Goal: Task Accomplishment & Management: Use online tool/utility

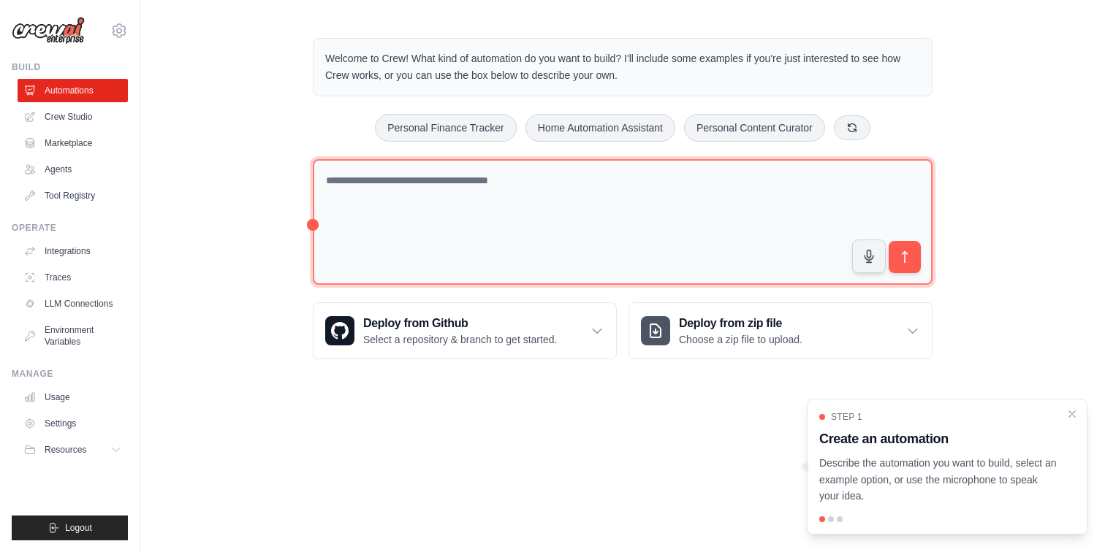
click at [755, 264] on textarea at bounding box center [623, 222] width 620 height 126
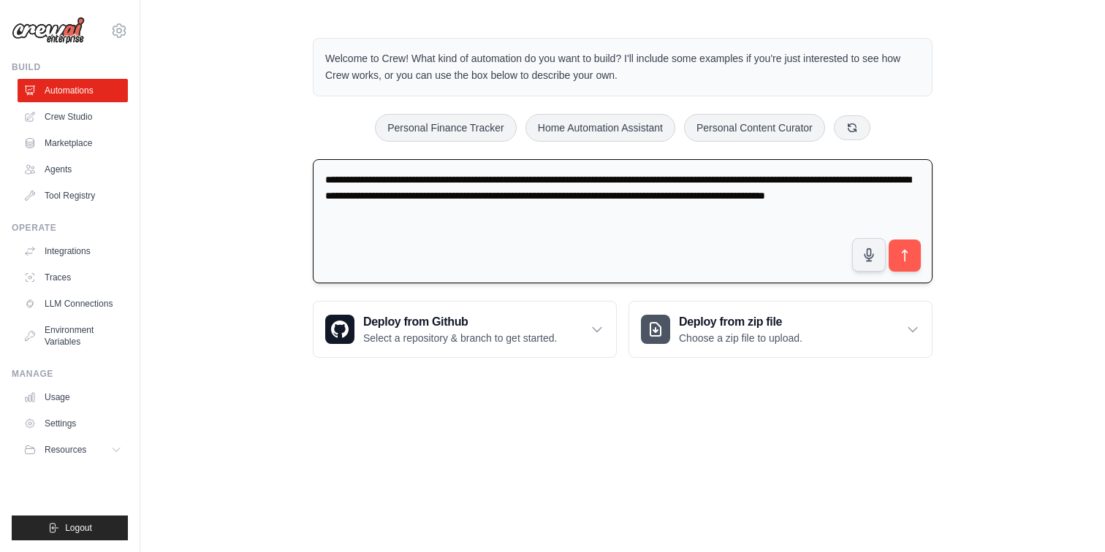
type textarea "**********"
drag, startPoint x: 405, startPoint y: 208, endPoint x: 275, endPoint y: 171, distance: 134.6
click at [275, 171] on div "**********" at bounding box center [622, 198] width 964 height 367
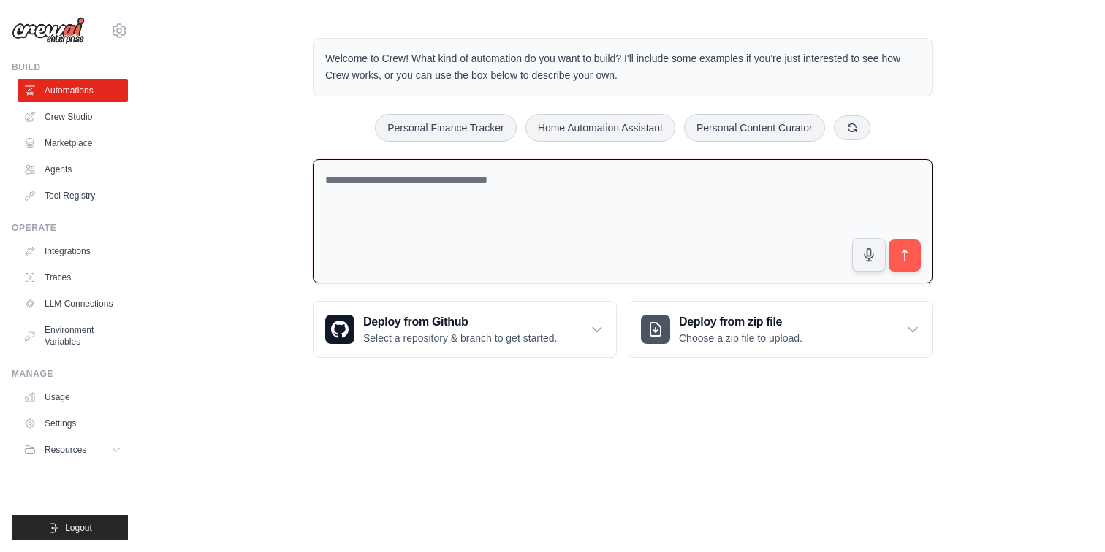
paste textarea "**********"
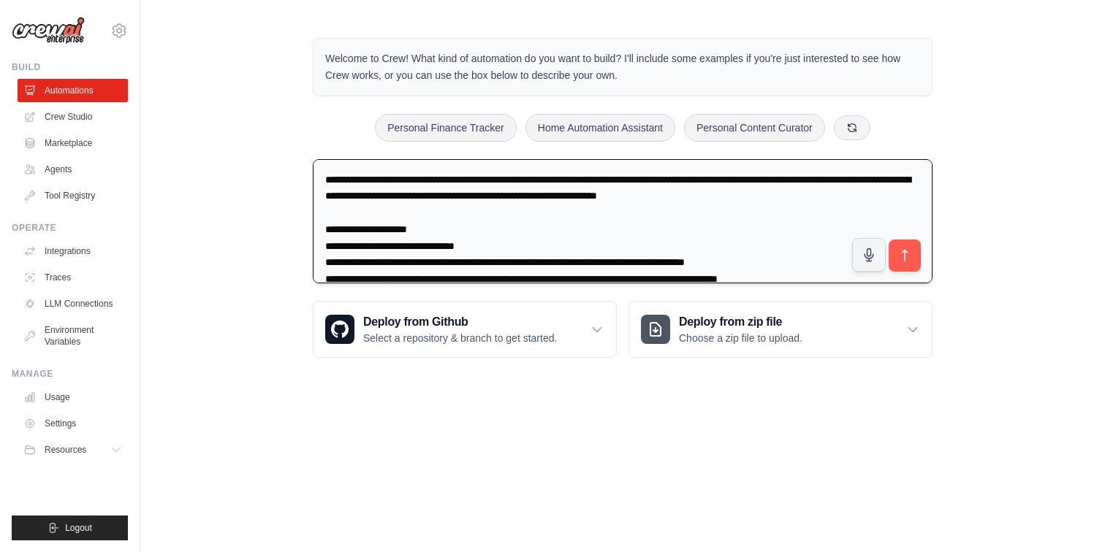
drag, startPoint x: 325, startPoint y: 177, endPoint x: 375, endPoint y: 174, distance: 49.8
click at [375, 174] on textarea at bounding box center [623, 221] width 620 height 125
drag, startPoint x: 820, startPoint y: 178, endPoint x: 871, endPoint y: 183, distance: 51.3
click at [871, 183] on textarea at bounding box center [623, 221] width 620 height 125
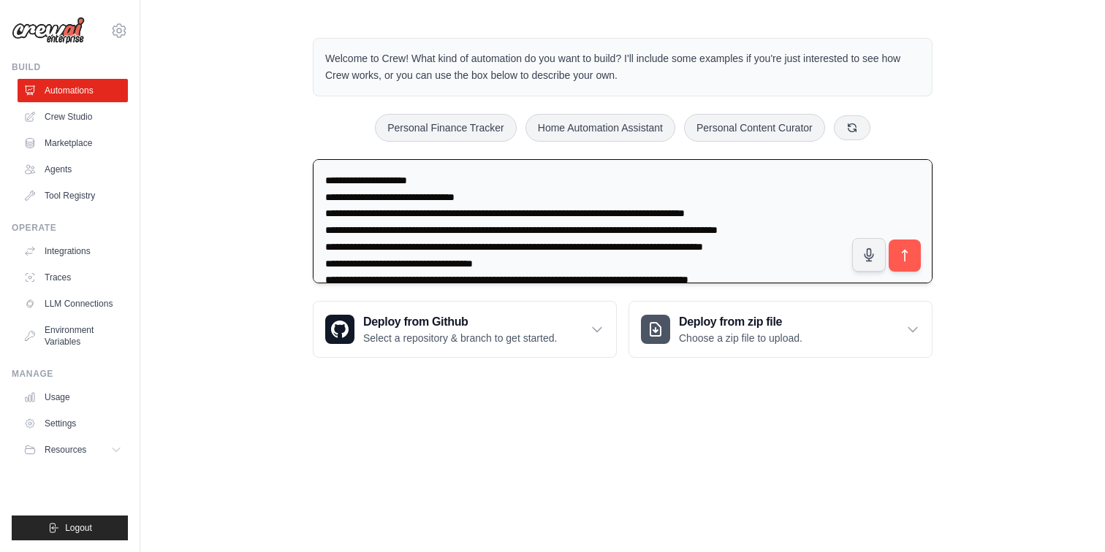
scroll to position [53, 0]
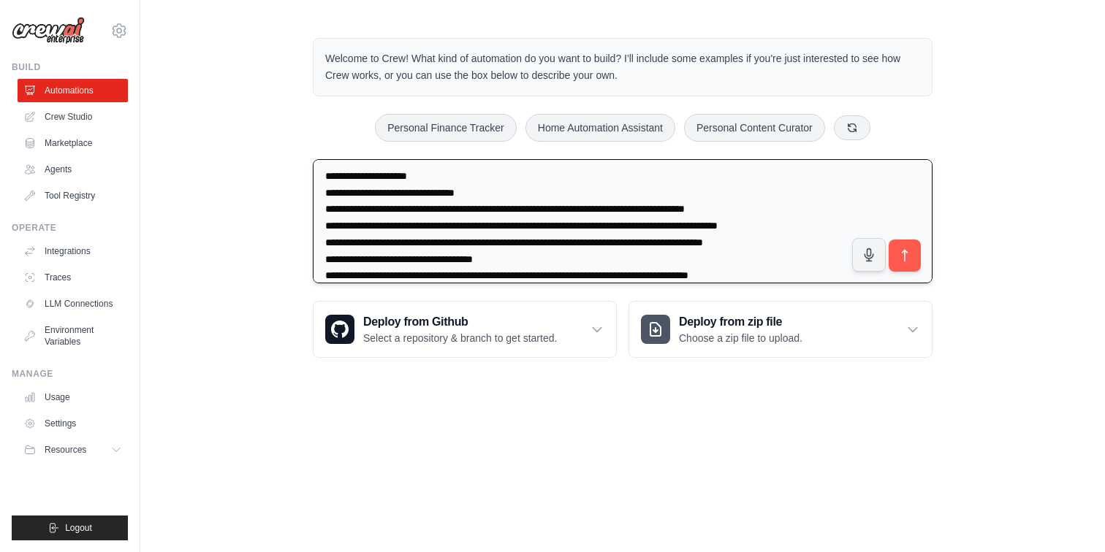
click at [337, 172] on textarea at bounding box center [623, 221] width 620 height 125
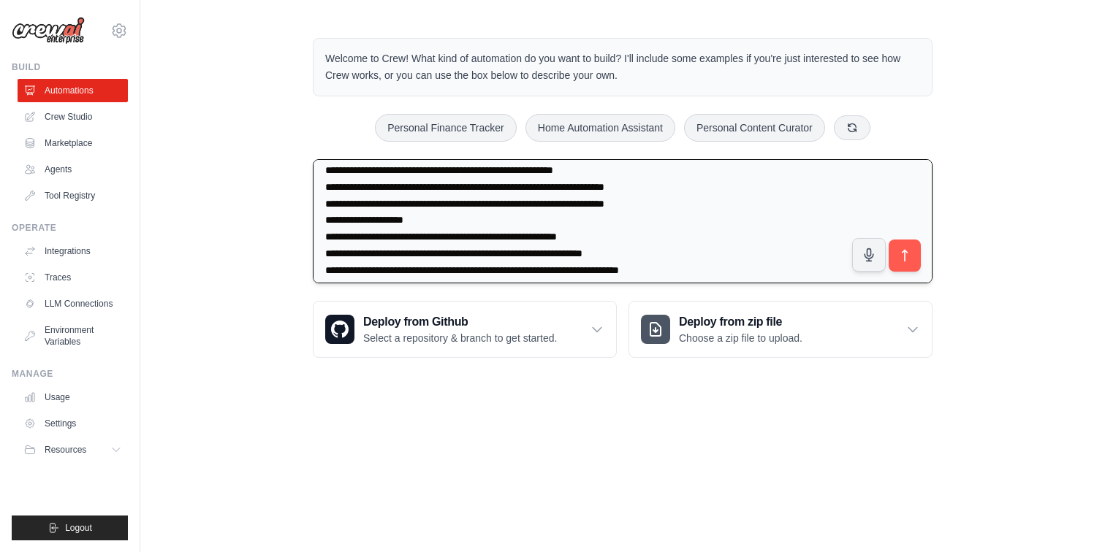
scroll to position [183, 0]
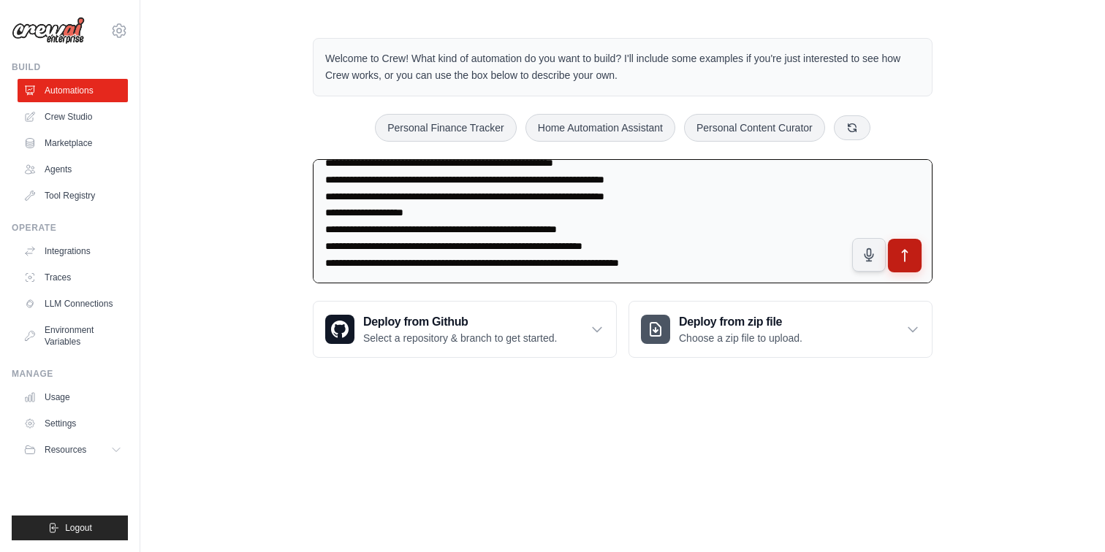
type textarea "**********"
click at [911, 262] on icon "submit" at bounding box center [904, 255] width 15 height 15
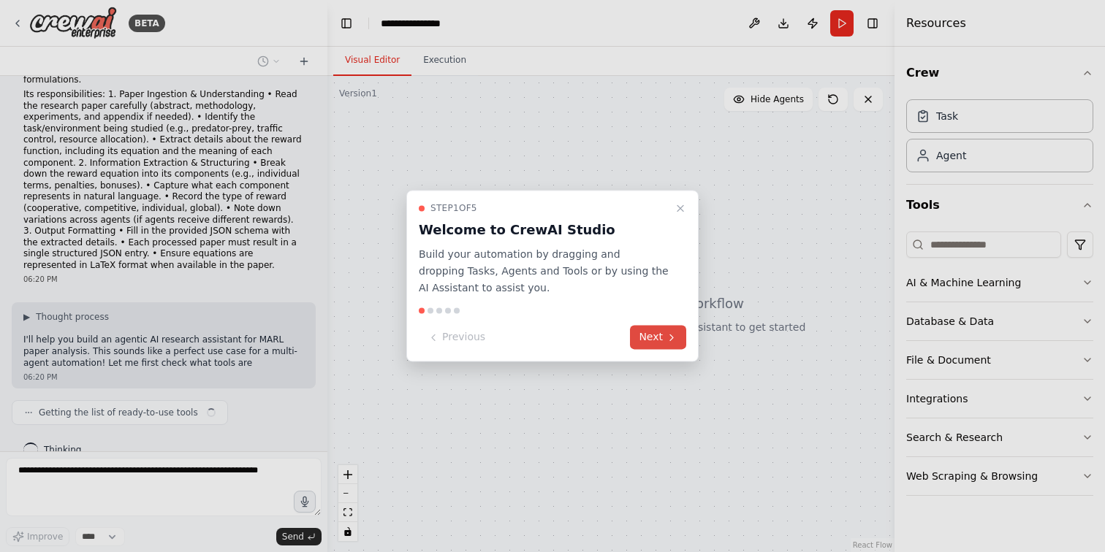
scroll to position [75, 0]
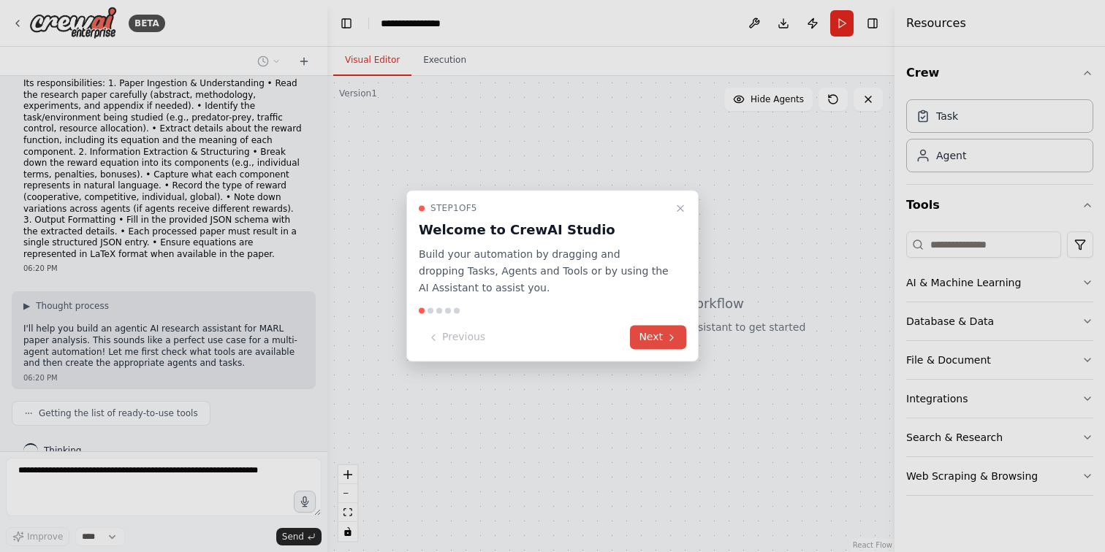
click at [656, 335] on button "Next" at bounding box center [658, 338] width 56 height 24
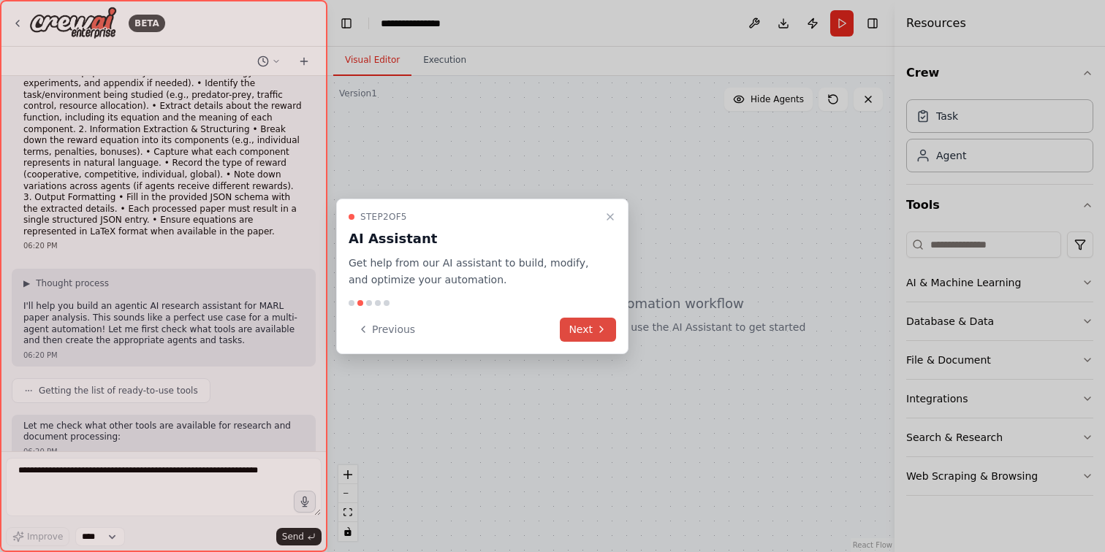
scroll to position [172, 0]
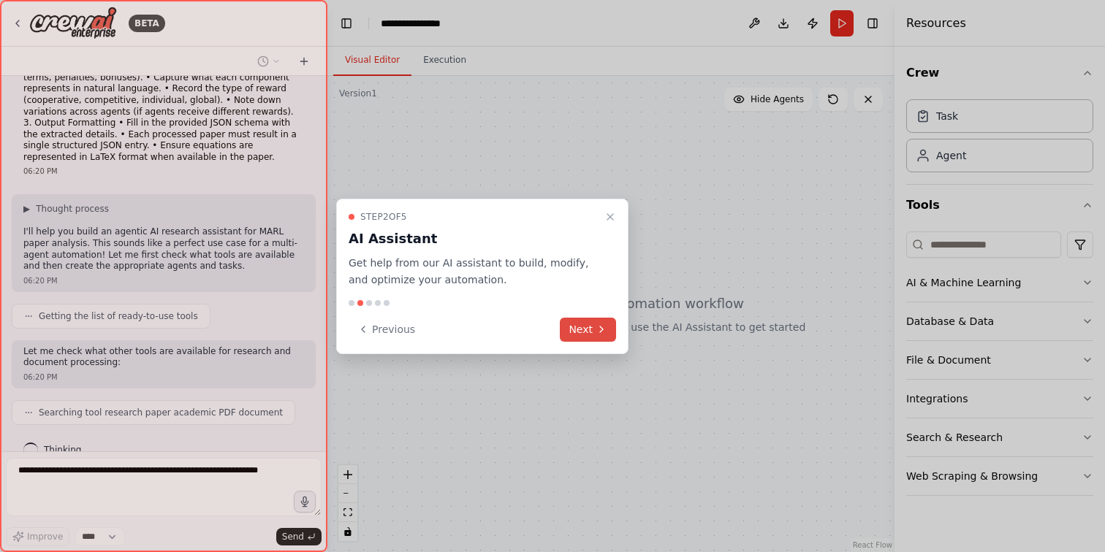
click at [600, 331] on icon at bounding box center [601, 330] width 12 height 12
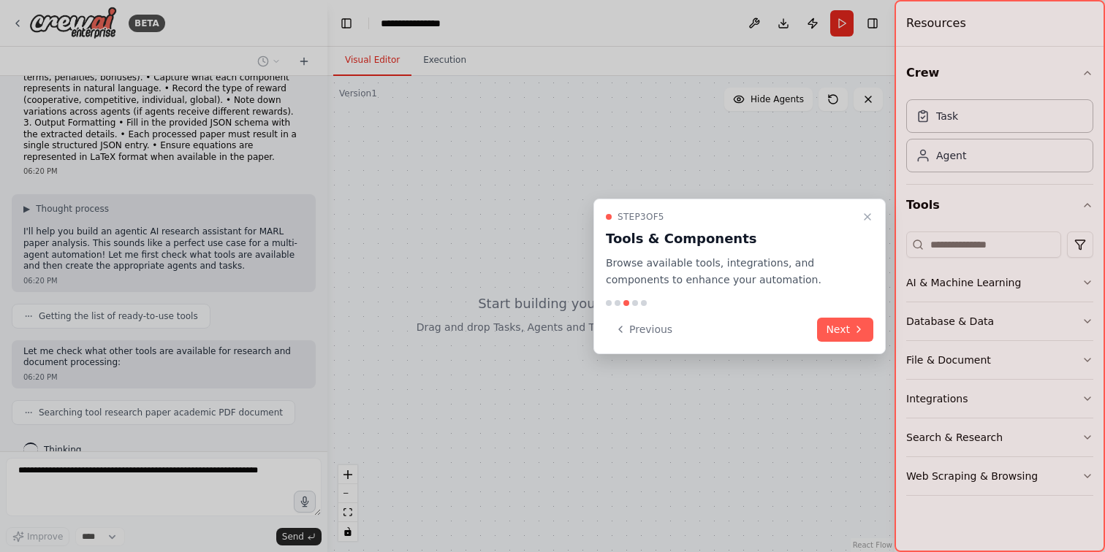
scroll to position [209, 0]
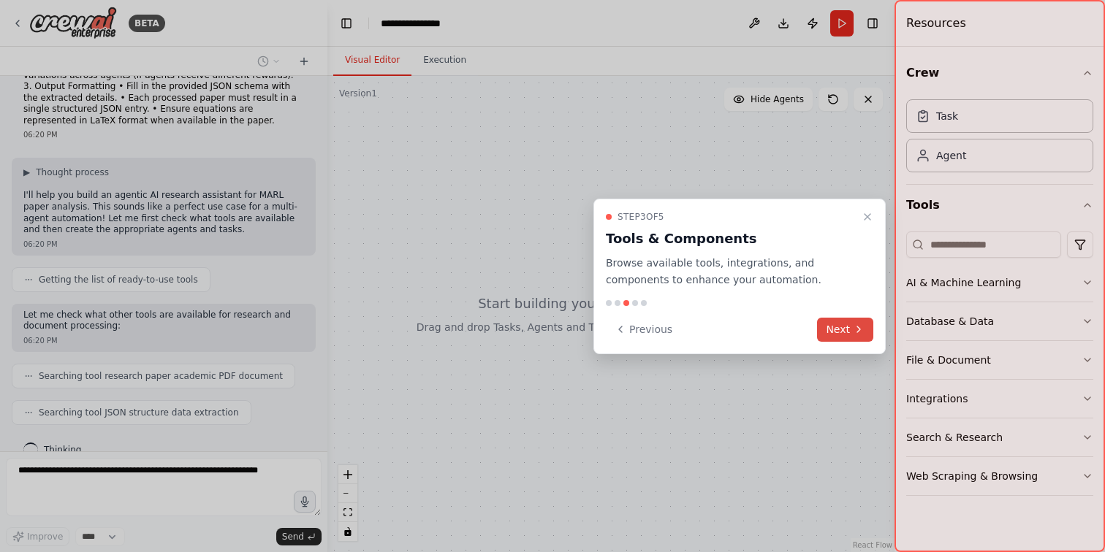
click at [847, 330] on button "Next" at bounding box center [845, 330] width 56 height 24
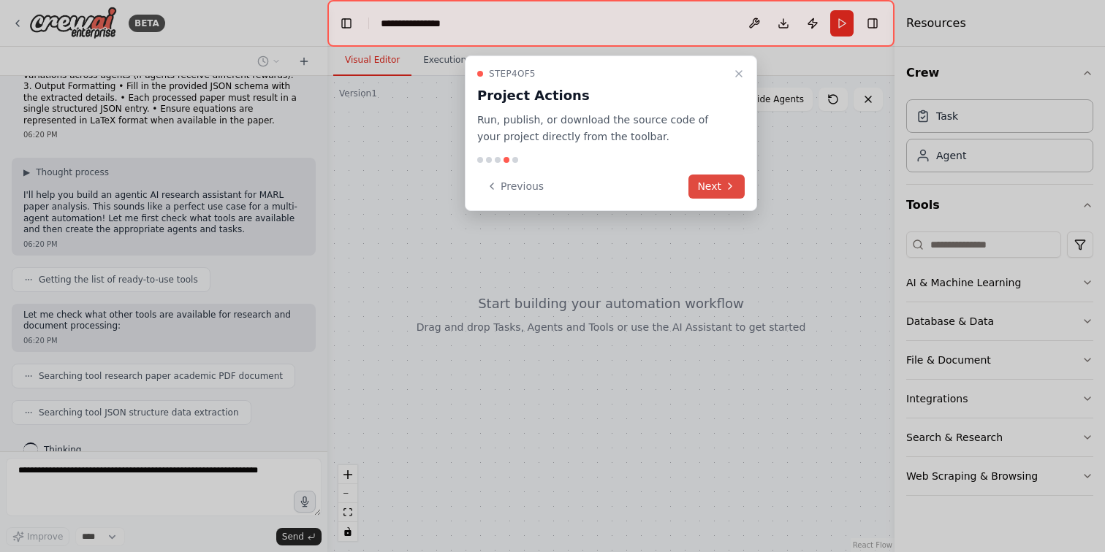
click at [718, 183] on button "Next" at bounding box center [716, 187] width 56 height 24
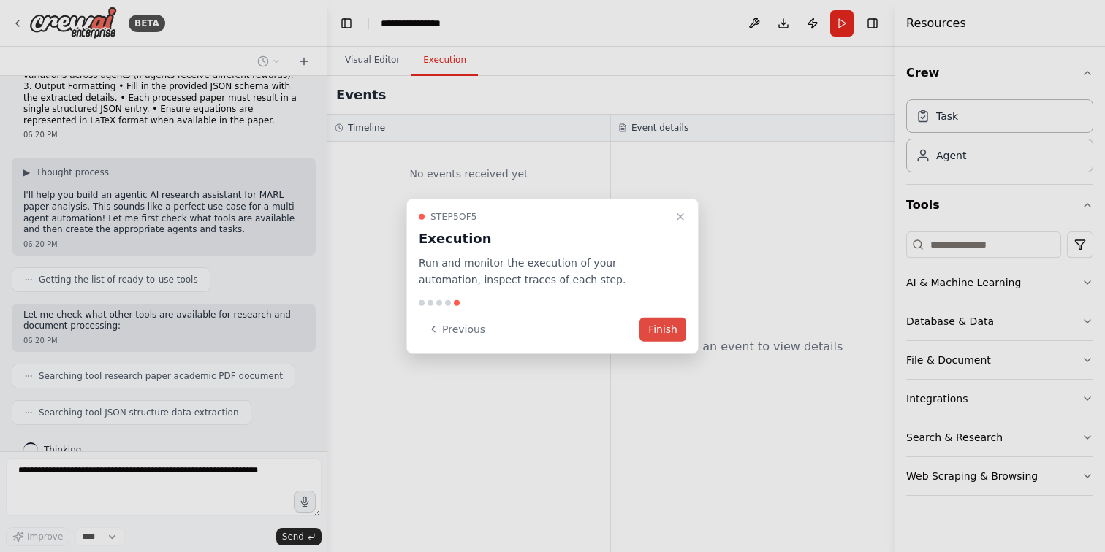
click at [679, 323] on button "Finish" at bounding box center [662, 329] width 47 height 24
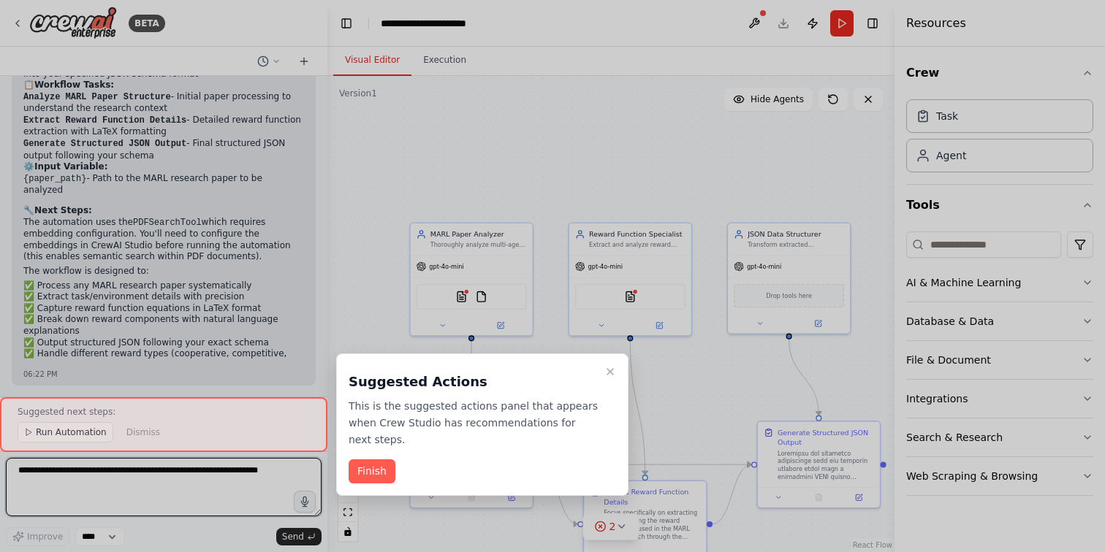
scroll to position [1380, 0]
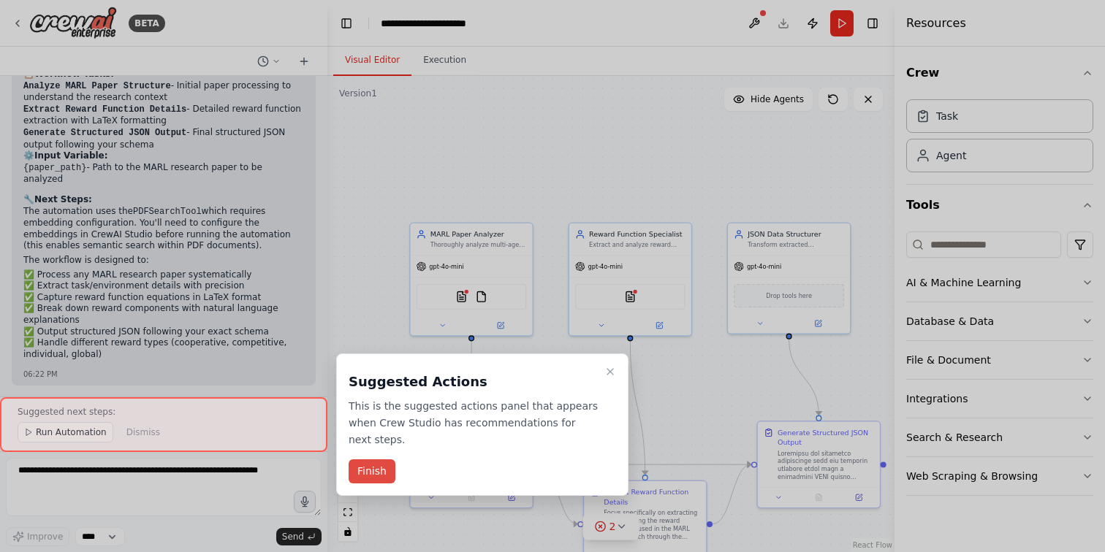
click at [362, 472] on button "Finish" at bounding box center [371, 472] width 47 height 24
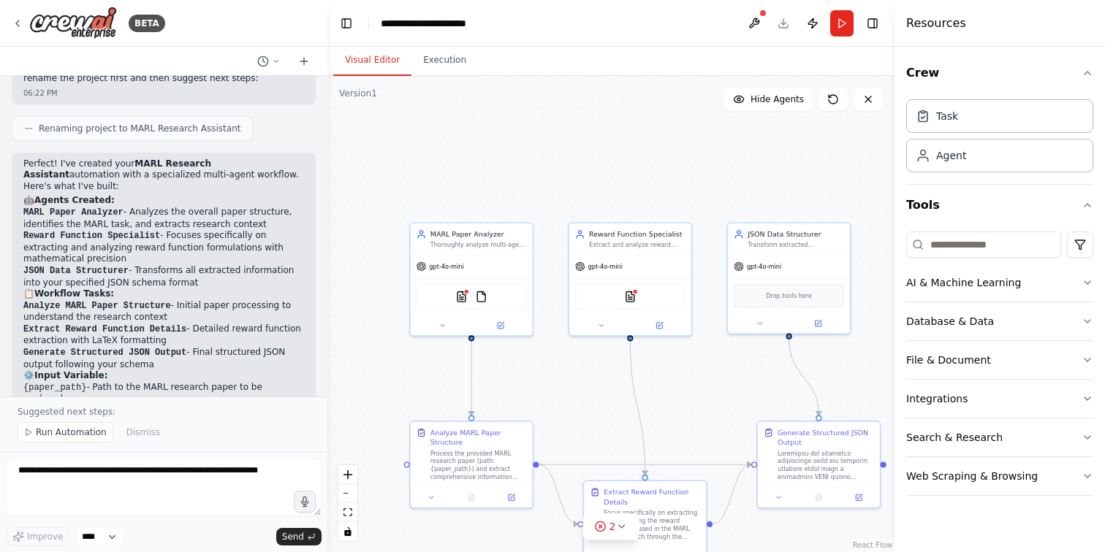
scroll to position [1157, 0]
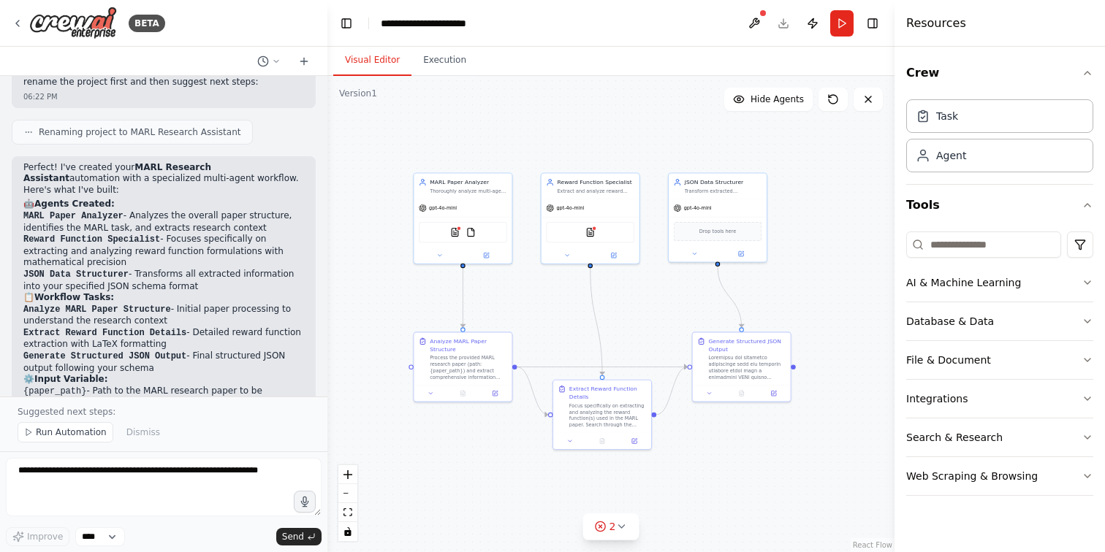
drag, startPoint x: 443, startPoint y: 197, endPoint x: 444, endPoint y: 110, distance: 86.2
click at [444, 110] on div ".deletable-edge-delete-btn { width: 20px; height: 20px; border: 0px solid #ffff…" at bounding box center [610, 314] width 567 height 476
drag, startPoint x: 139, startPoint y: 226, endPoint x: 218, endPoint y: 244, distance: 80.8
click at [218, 269] on li "JSON Data Structurer - Transforms all extracted information into your specified…" at bounding box center [163, 280] width 281 height 23
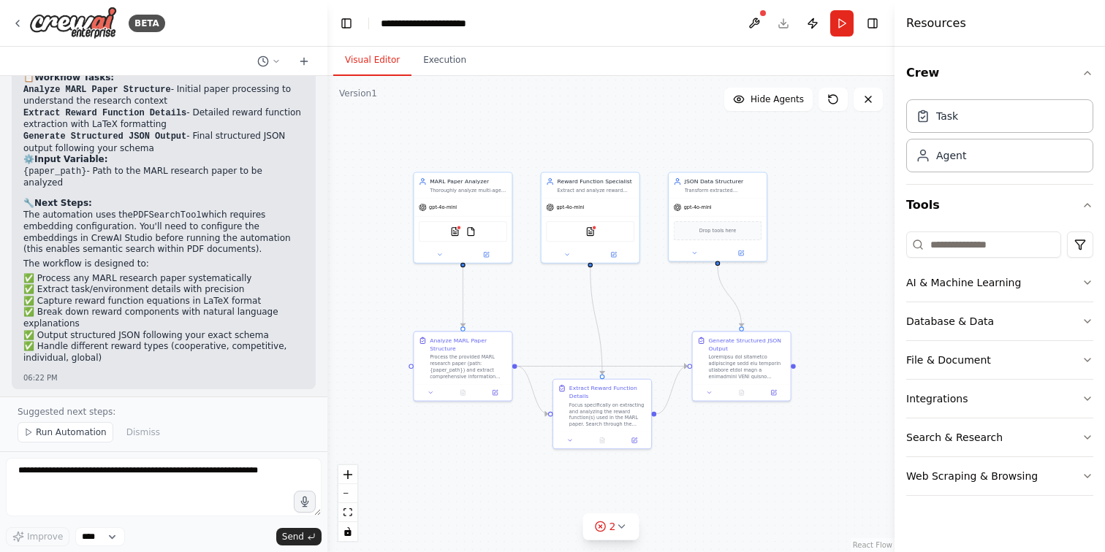
scroll to position [1380, 0]
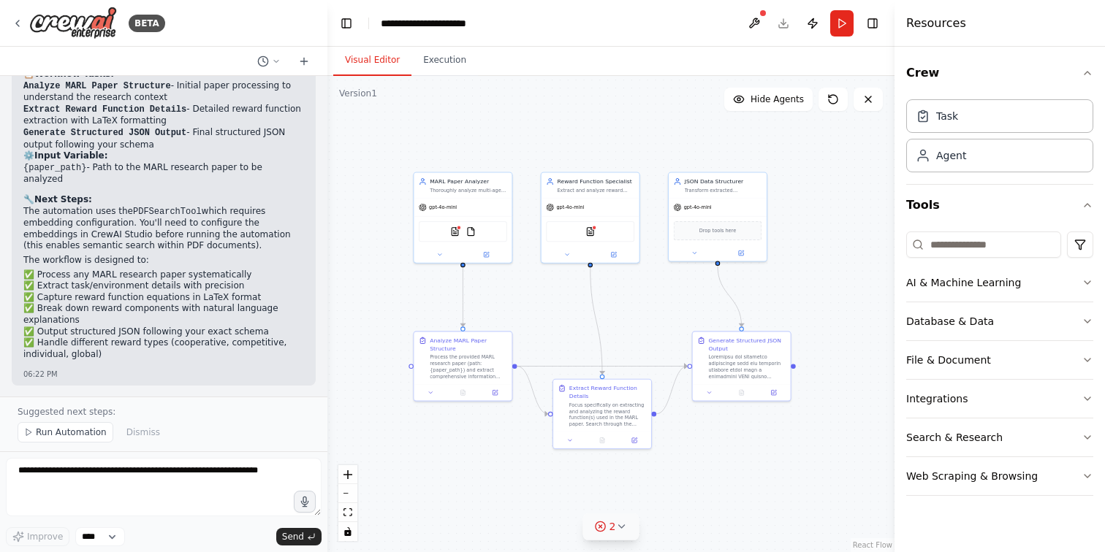
click at [606, 536] on button "2" at bounding box center [611, 527] width 56 height 27
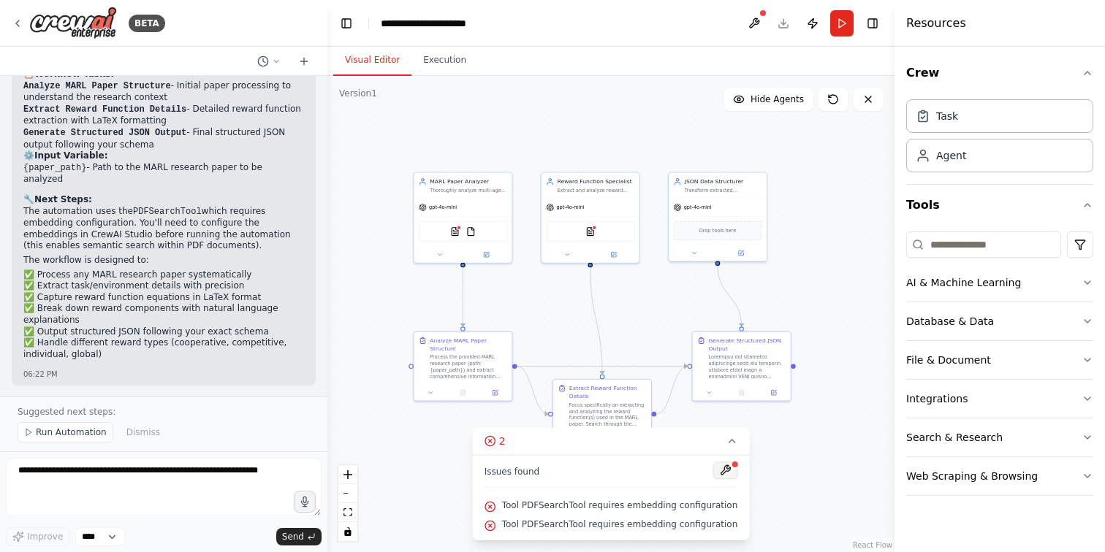
click at [713, 471] on button at bounding box center [724, 471] width 25 height 18
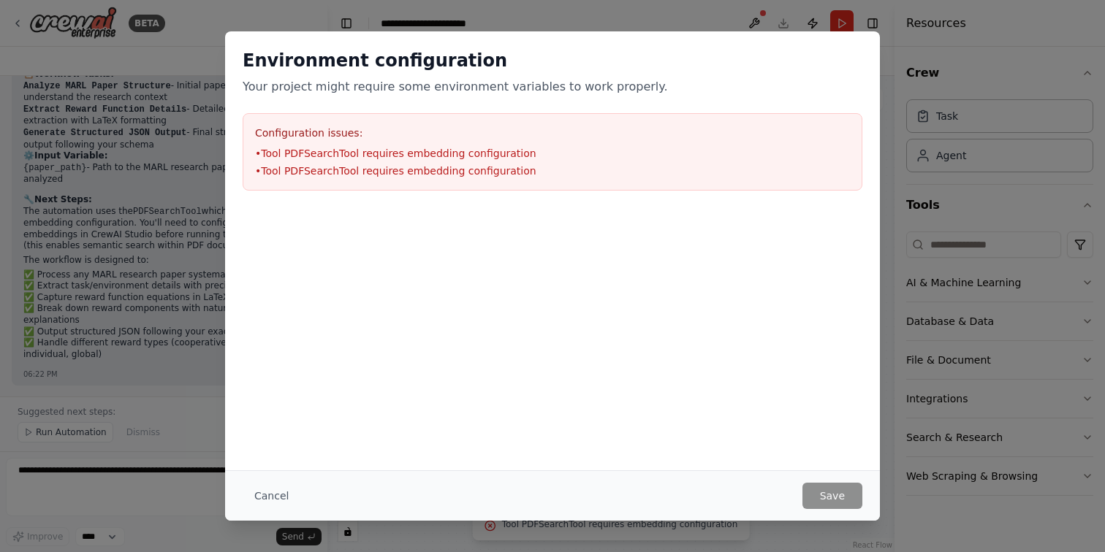
click at [896, 219] on div "Environment configuration Your project might require some environment variables…" at bounding box center [552, 276] width 1105 height 552
click at [267, 489] on button "Cancel" at bounding box center [272, 496] width 58 height 26
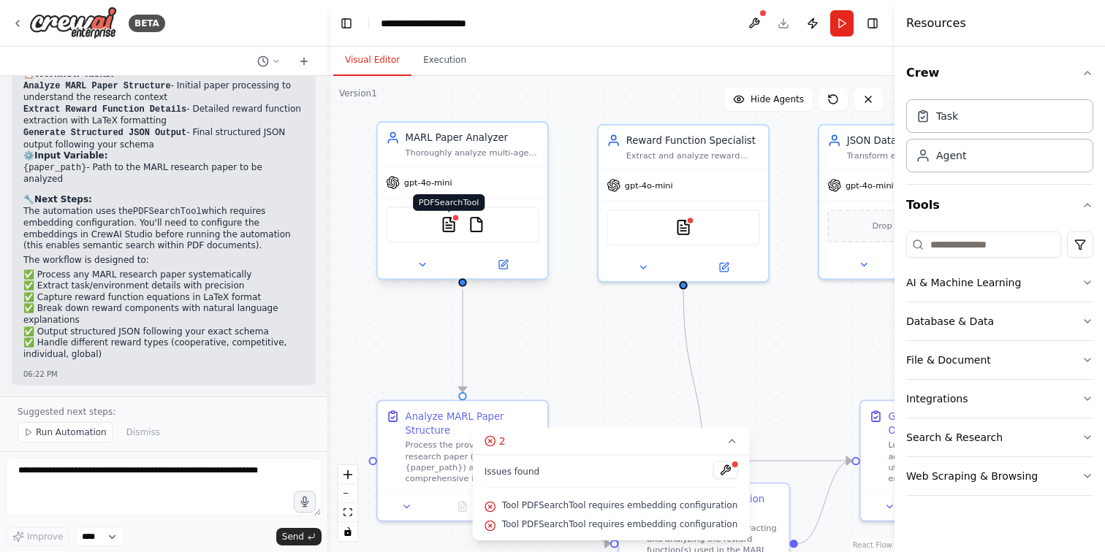
click at [450, 226] on img at bounding box center [449, 224] width 17 height 17
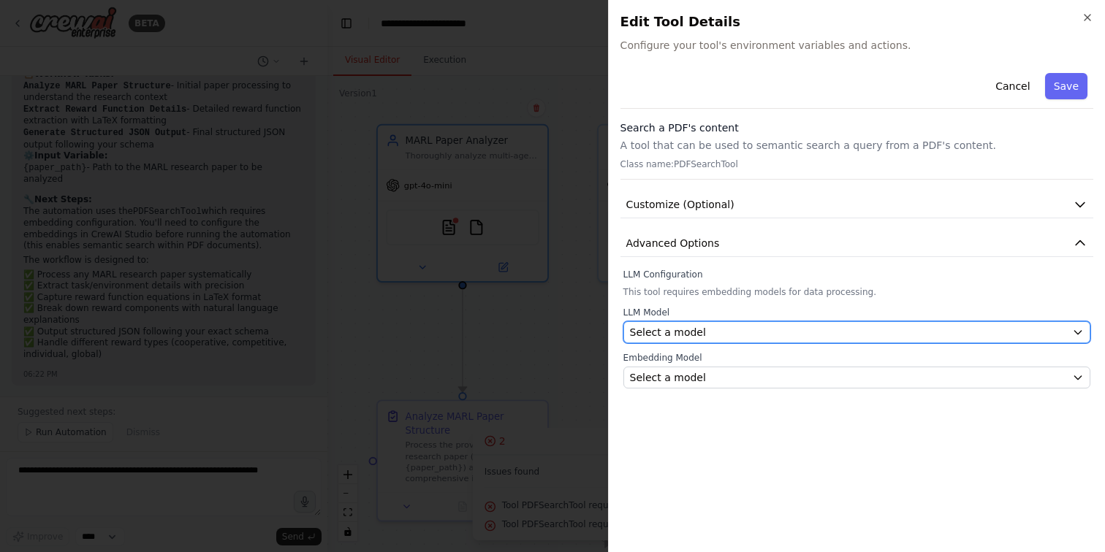
click at [709, 337] on div "Select a model" at bounding box center [848, 332] width 436 height 15
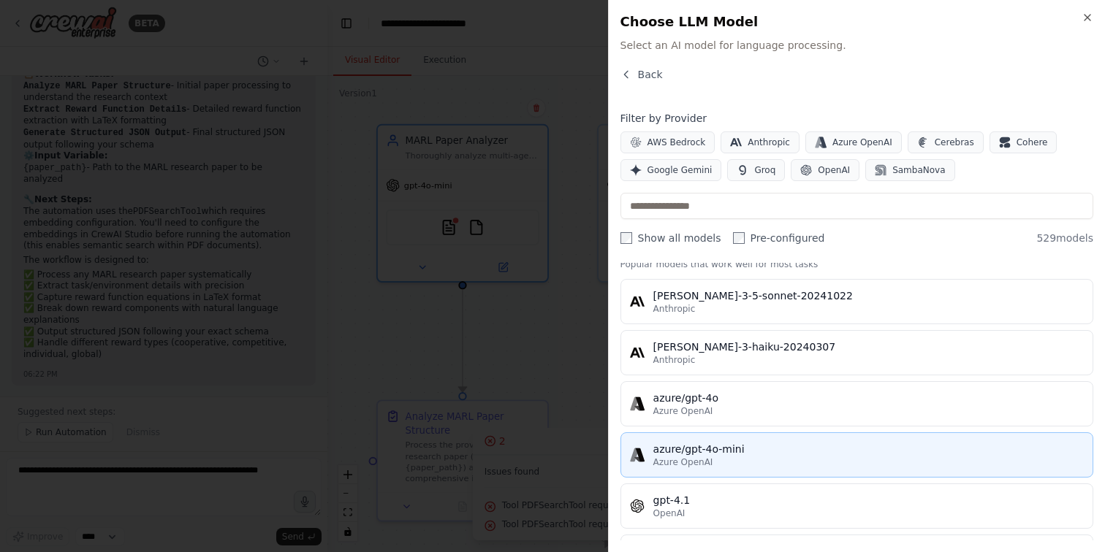
scroll to position [0, 0]
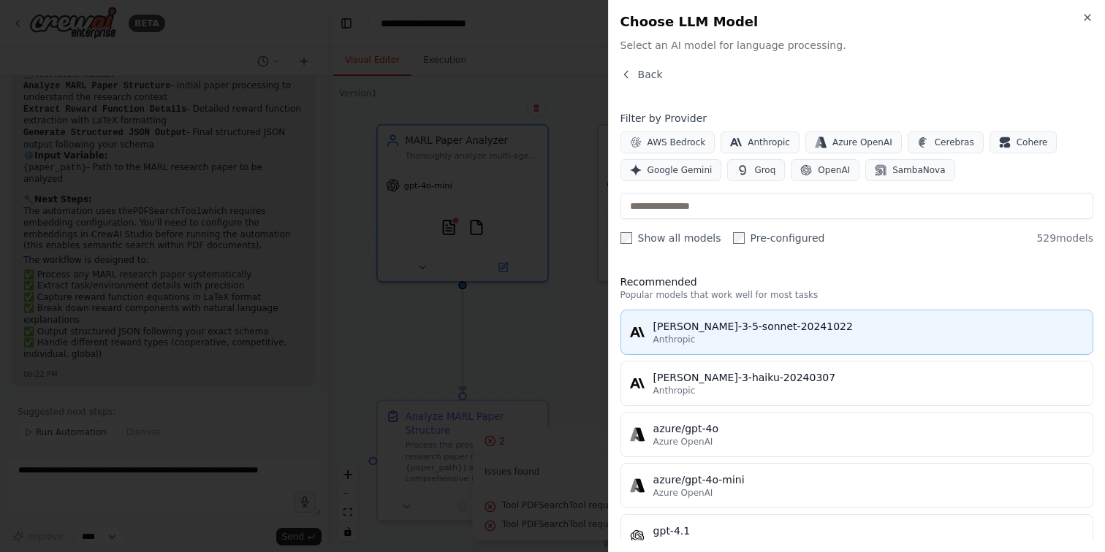
click at [720, 330] on div "claude-3-5-sonnet-20241022" at bounding box center [868, 326] width 430 height 15
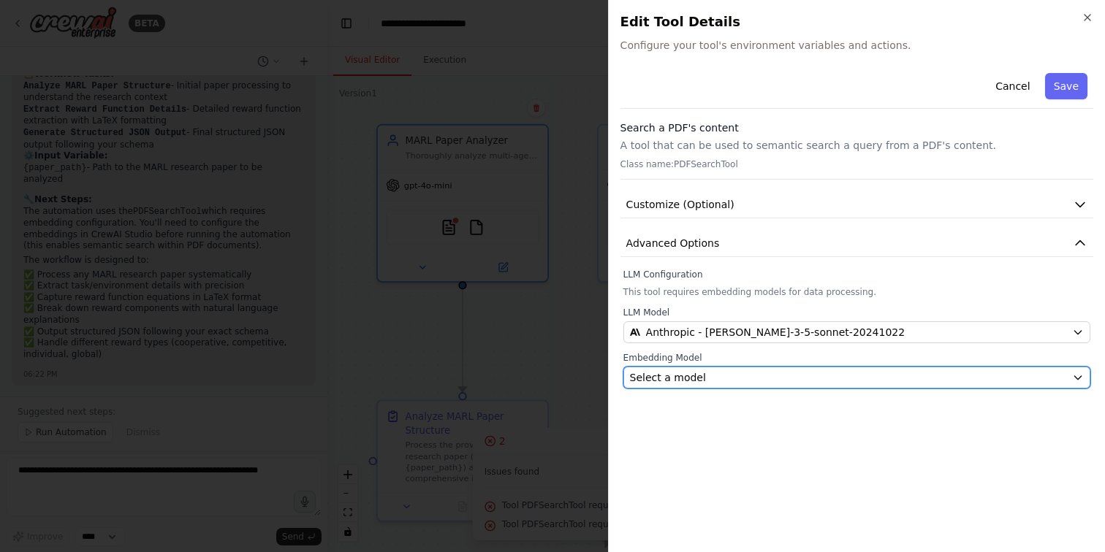
click at [713, 373] on div "Select a model" at bounding box center [848, 377] width 436 height 15
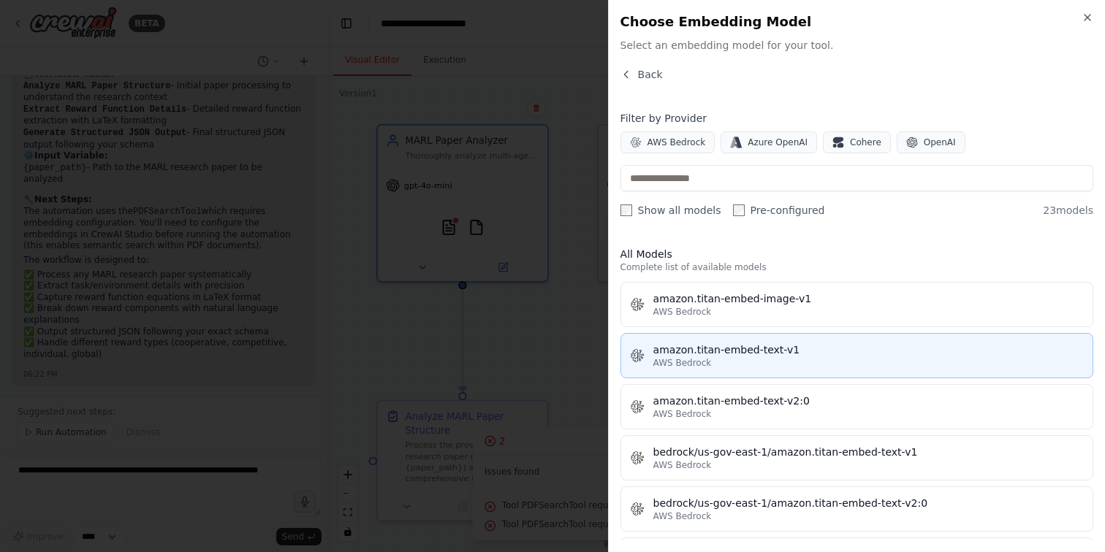
click at [703, 361] on span "AWS Bedrock" at bounding box center [682, 363] width 58 height 12
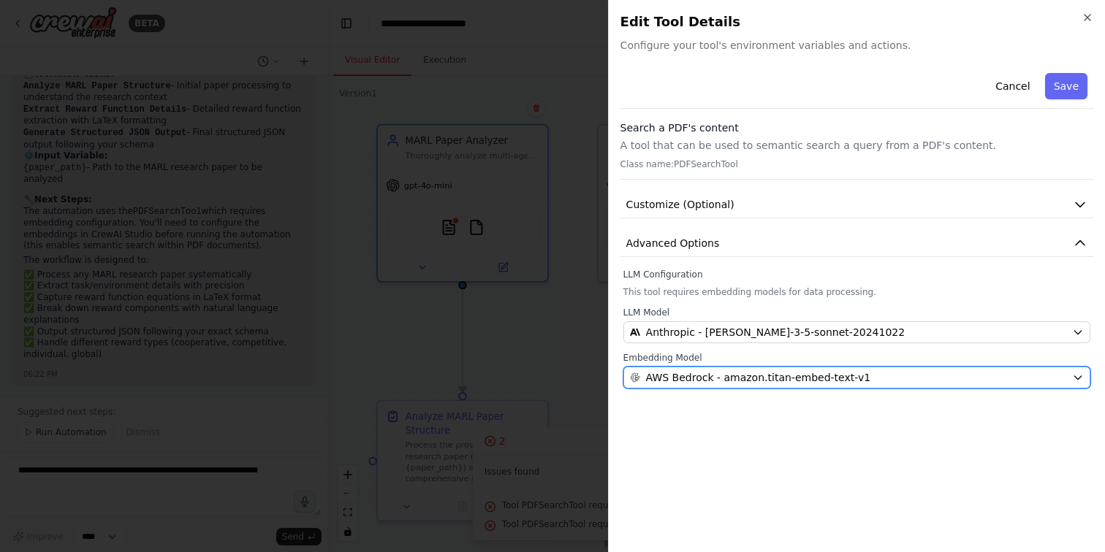
click at [703, 373] on span "AWS Bedrock - amazon.titan-embed-text-v1" at bounding box center [758, 377] width 224 height 15
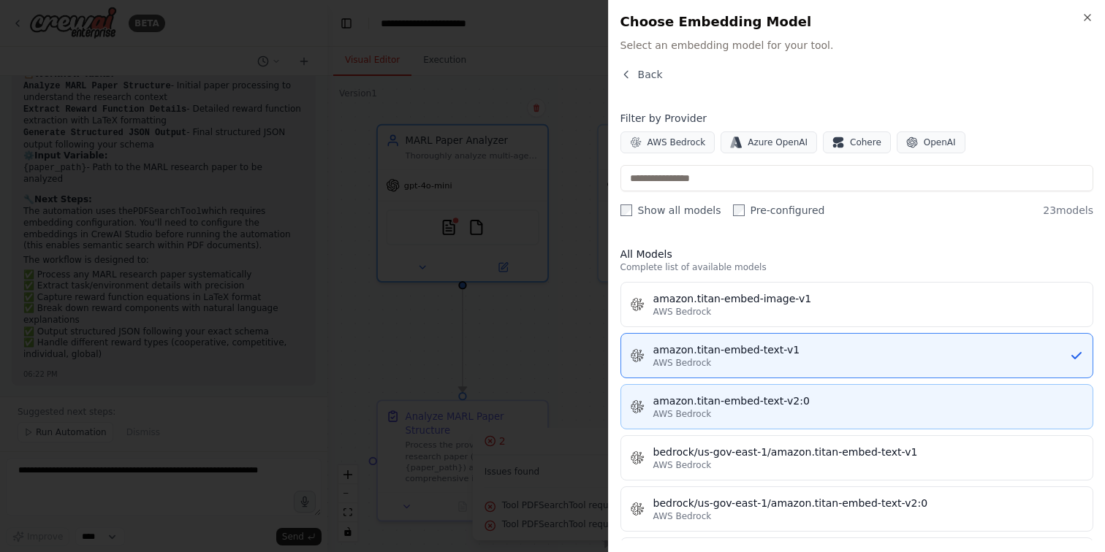
click at [705, 397] on div "amazon.titan-embed-text-v2:0" at bounding box center [868, 401] width 430 height 15
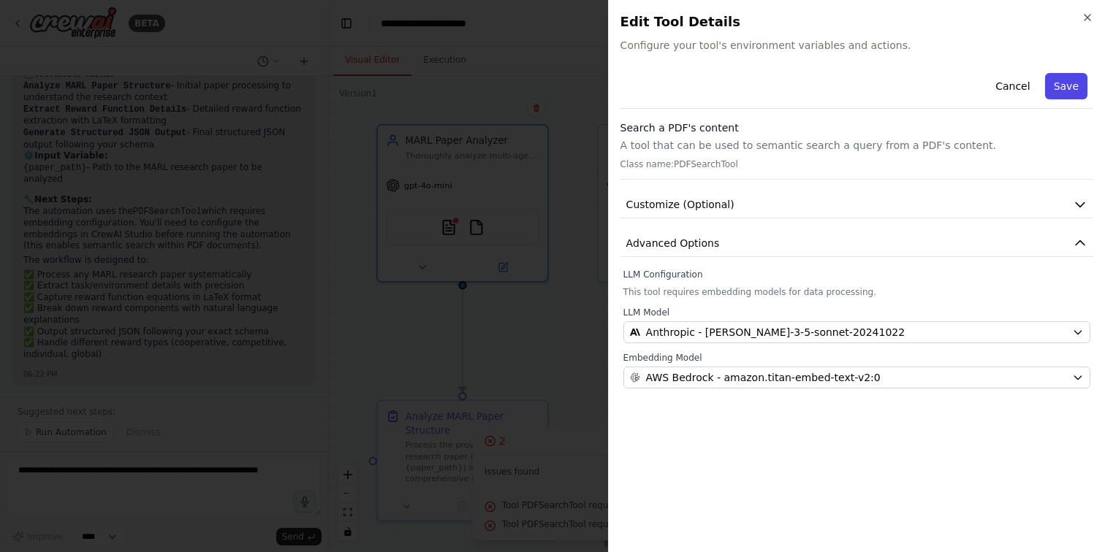
click at [1081, 84] on button "Save" at bounding box center [1066, 86] width 42 height 26
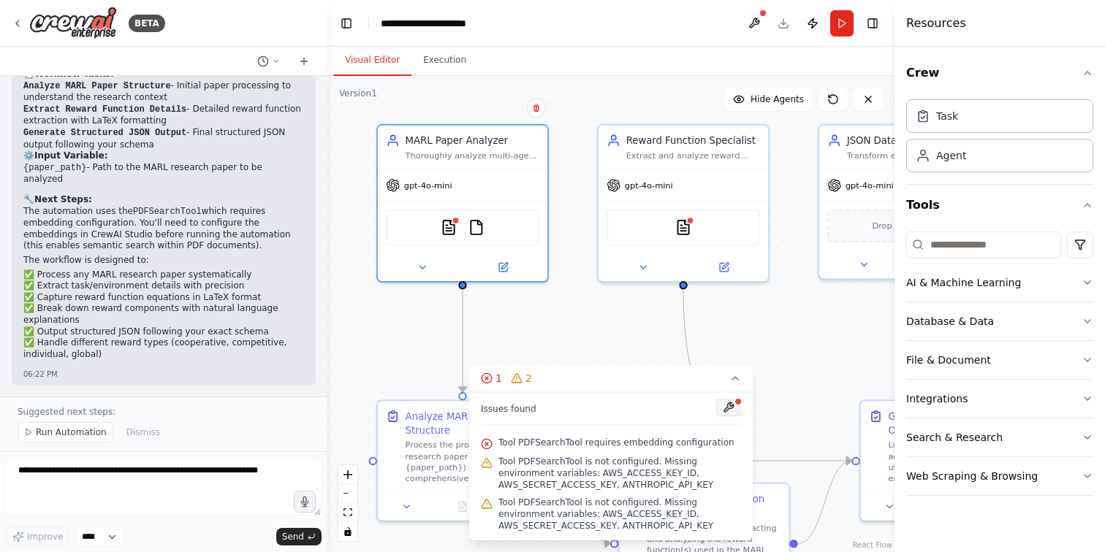
click at [729, 414] on button at bounding box center [728, 408] width 25 height 18
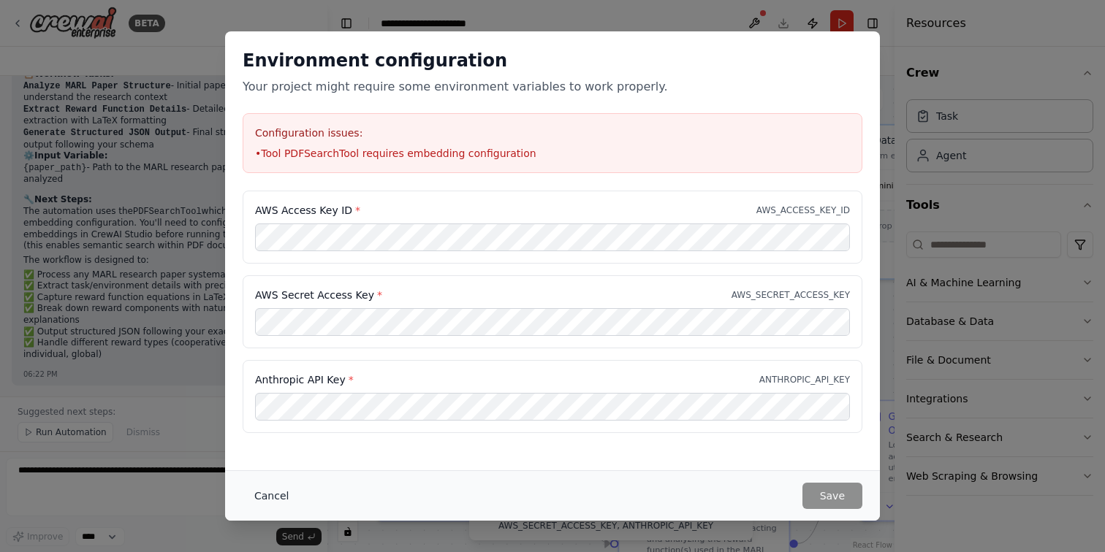
click at [269, 499] on button "Cancel" at bounding box center [272, 496] width 58 height 26
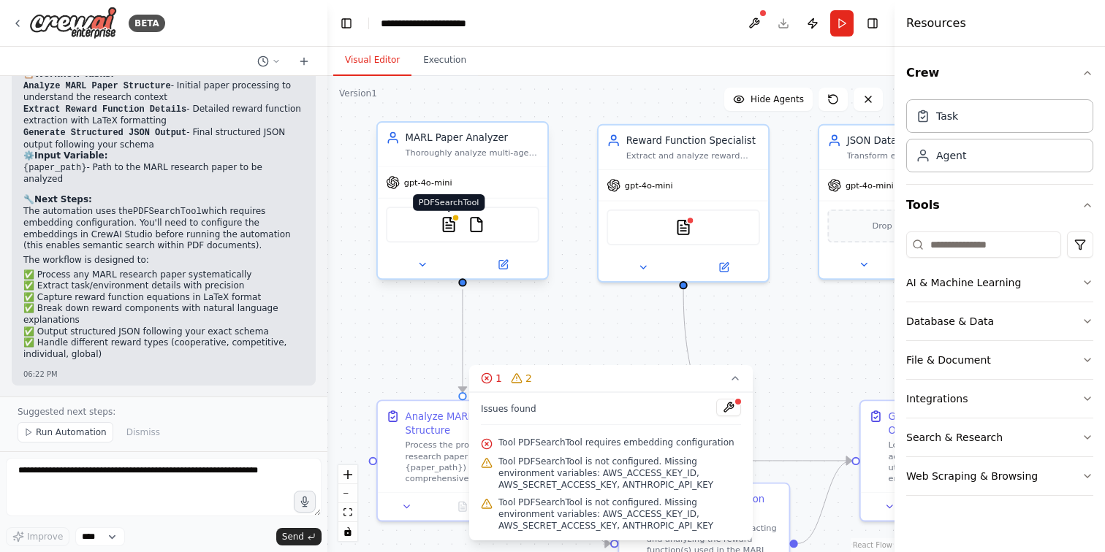
click at [451, 228] on img at bounding box center [449, 224] width 17 height 17
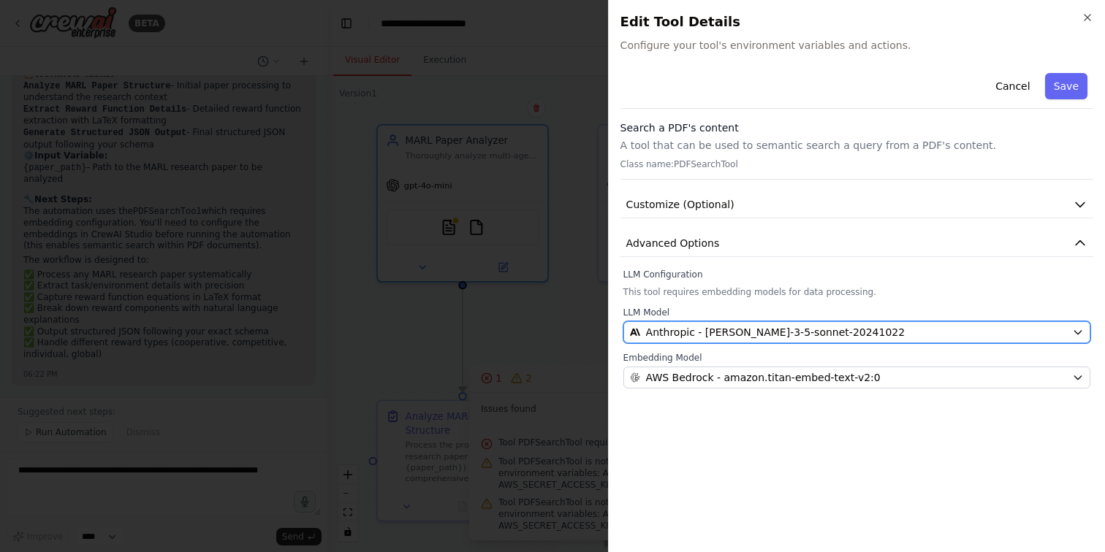
click at [687, 327] on span "Anthropic - claude-3-5-sonnet-20241022" at bounding box center [775, 332] width 259 height 15
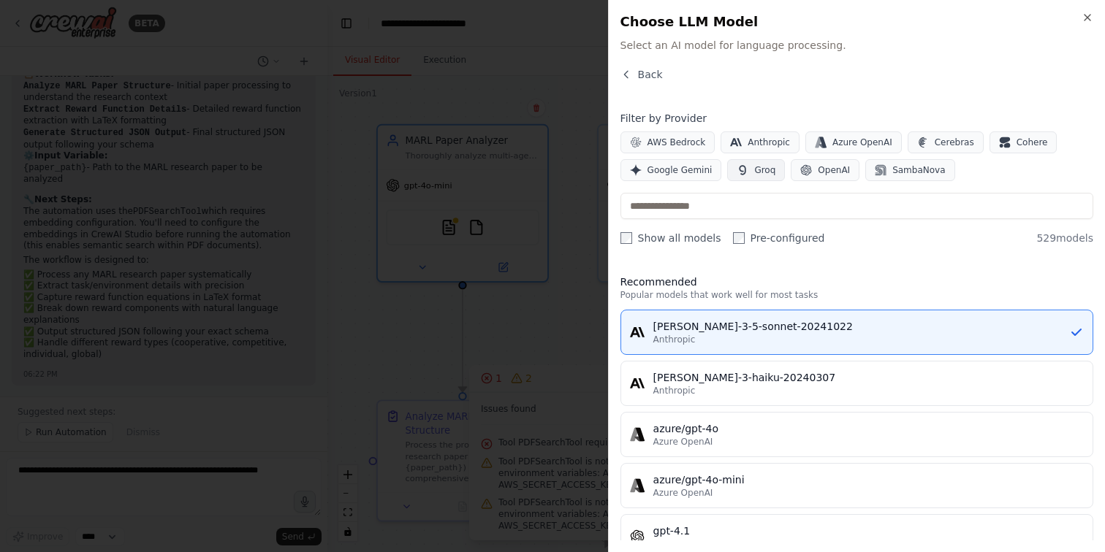
click at [739, 169] on icon "button" at bounding box center [742, 169] width 7 height 9
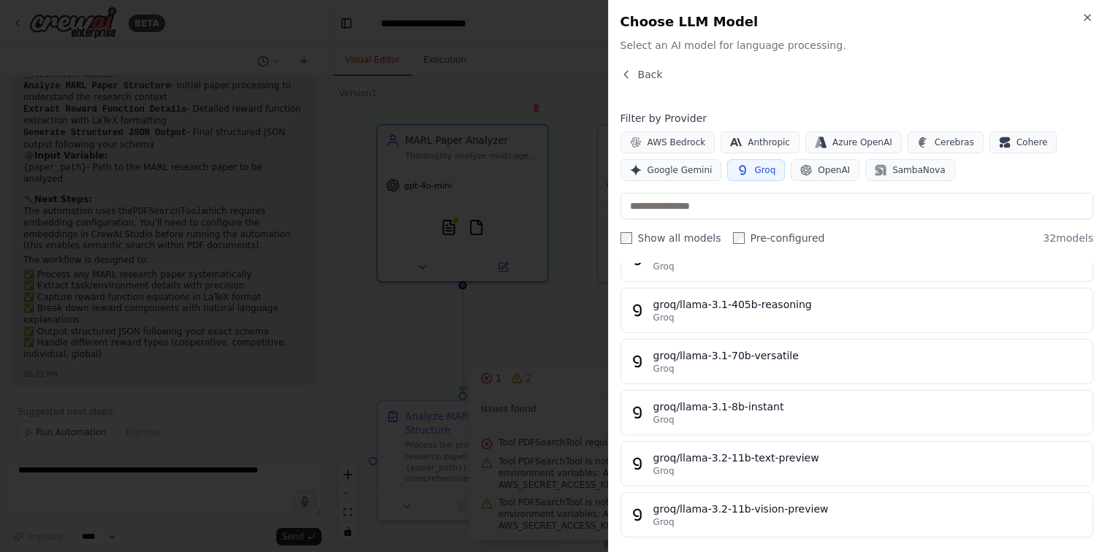
scroll to position [224, 0]
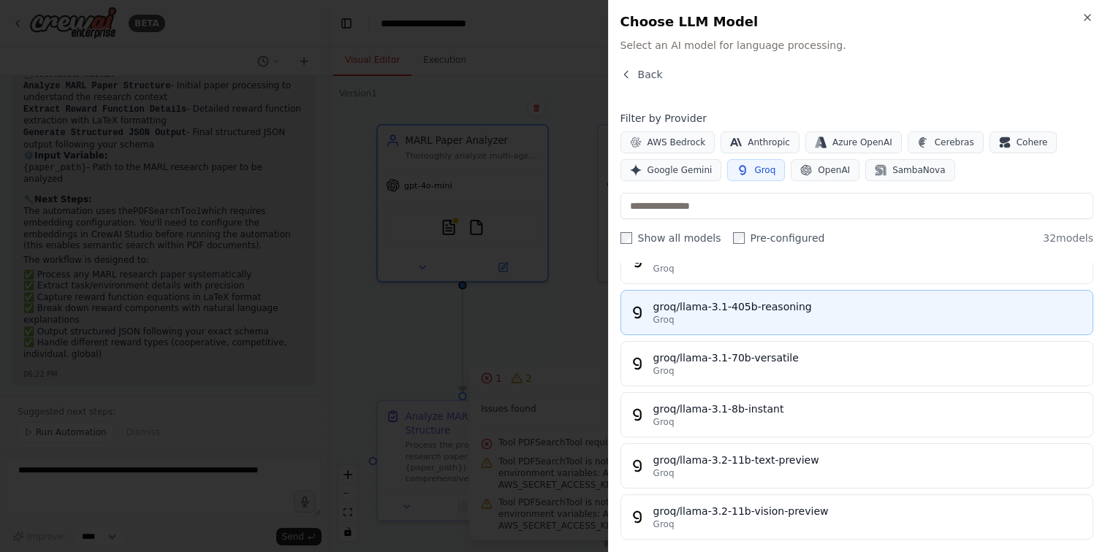
click at [817, 321] on div "Groq" at bounding box center [868, 320] width 430 height 12
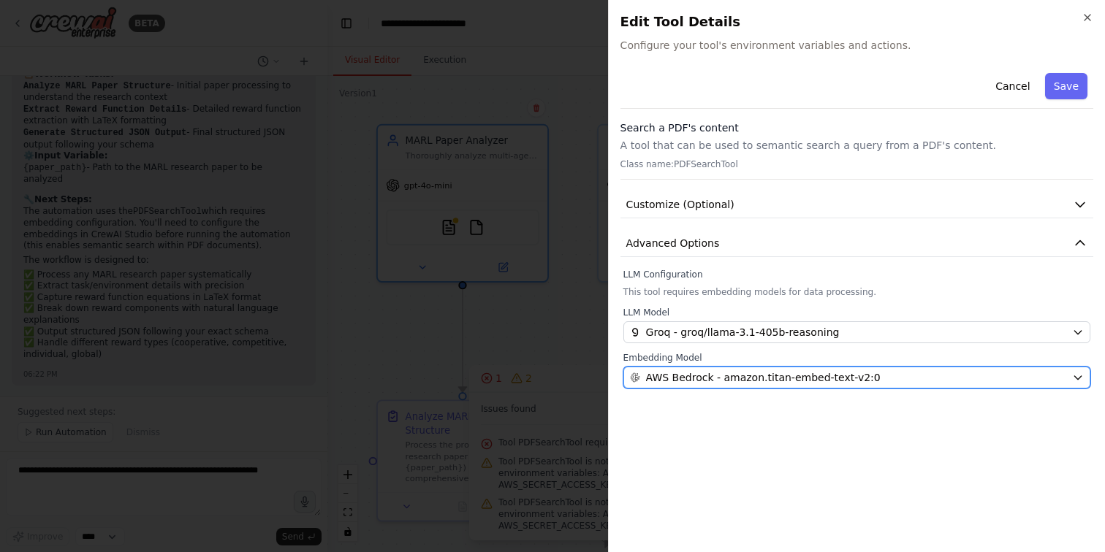
click at [815, 378] on span "AWS Bedrock - amazon.titan-embed-text-v2:0" at bounding box center [763, 377] width 235 height 15
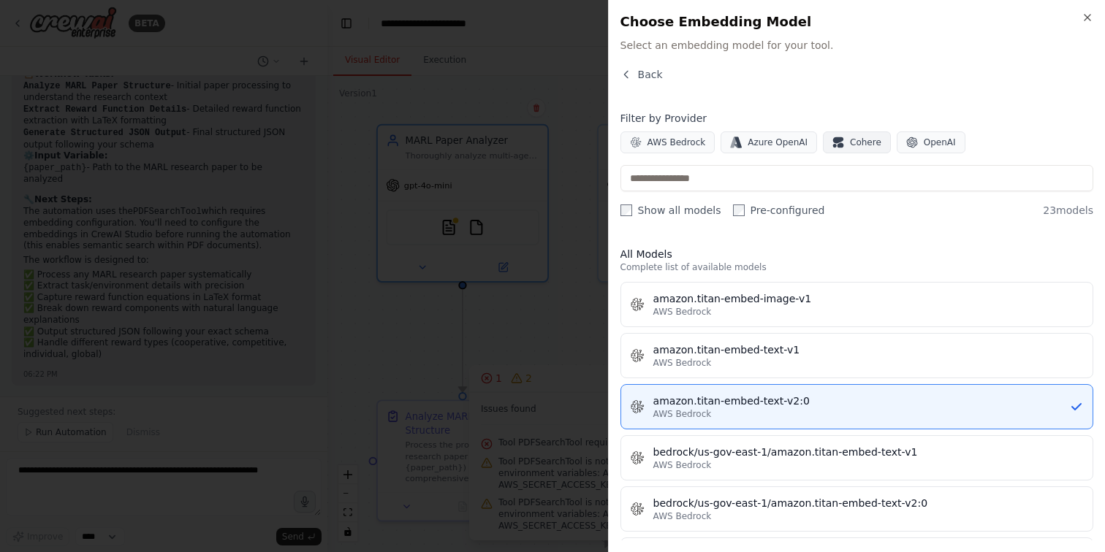
click at [869, 142] on span "Cohere" at bounding box center [865, 143] width 31 height 12
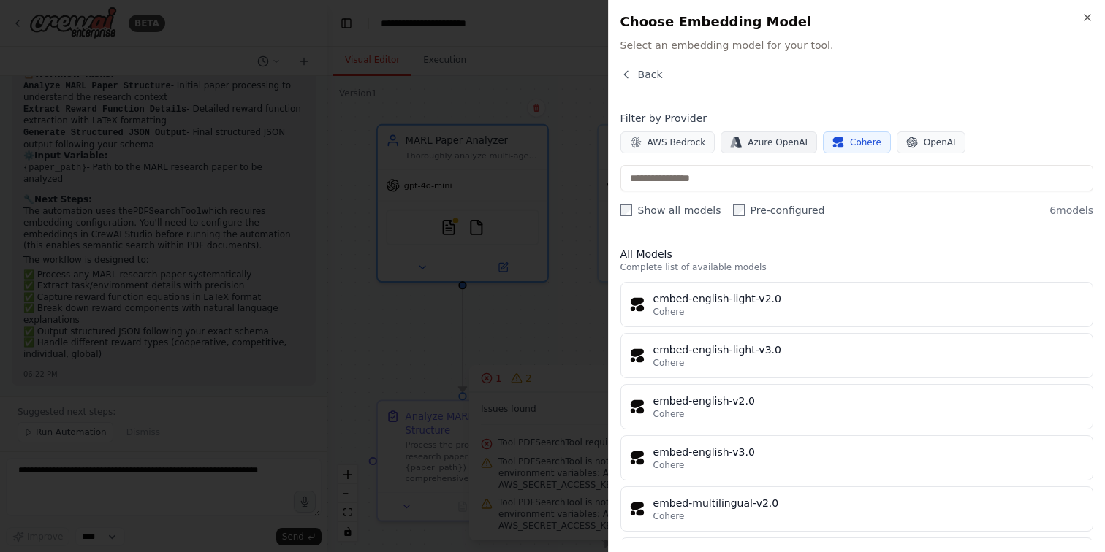
click at [780, 140] on span "Azure OpenAI" at bounding box center [777, 143] width 60 height 12
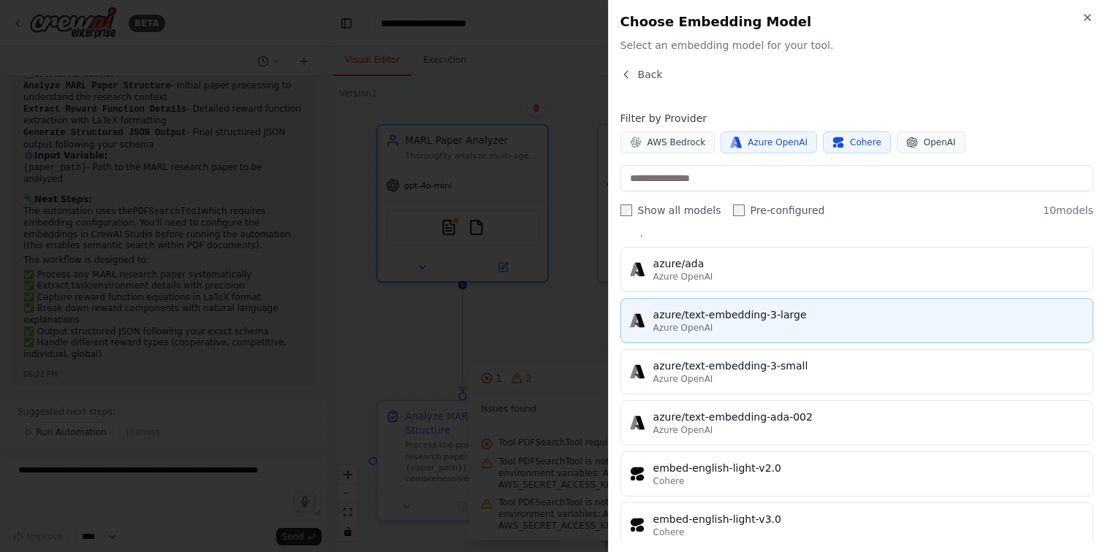
scroll to position [0, 0]
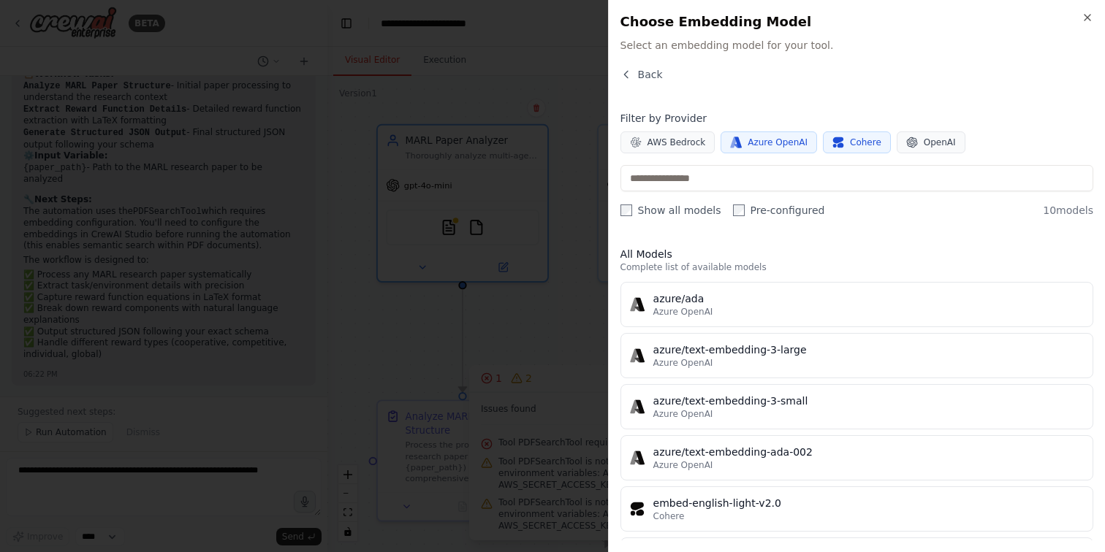
click at [791, 142] on span "Azure OpenAI" at bounding box center [777, 143] width 60 height 12
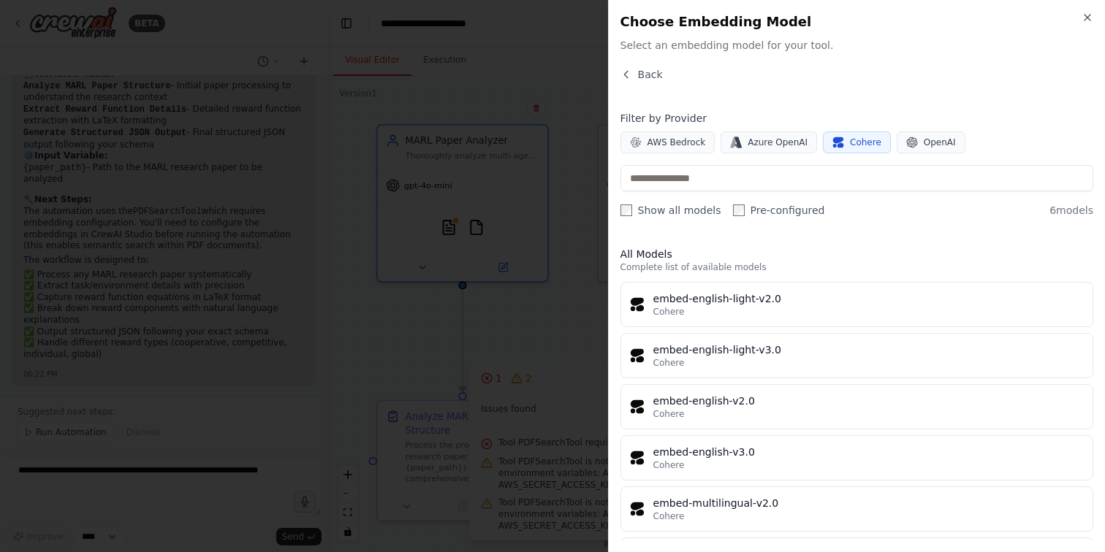
click at [834, 141] on icon "button" at bounding box center [838, 140] width 10 height 7
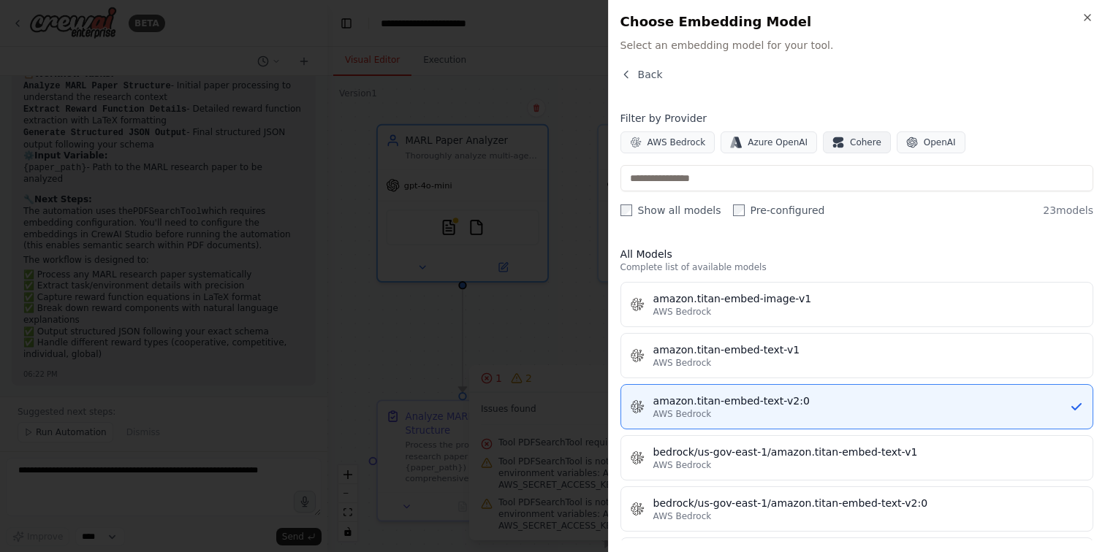
click at [838, 134] on button "Cohere" at bounding box center [857, 143] width 68 height 22
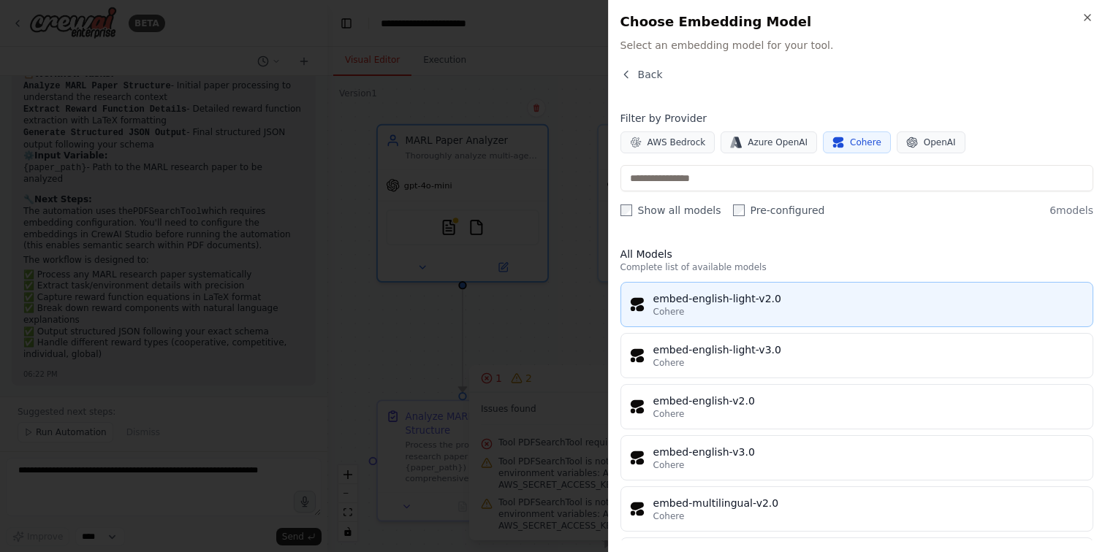
click at [772, 320] on button "embed-english-light-v2.0 Cohere" at bounding box center [856, 304] width 473 height 45
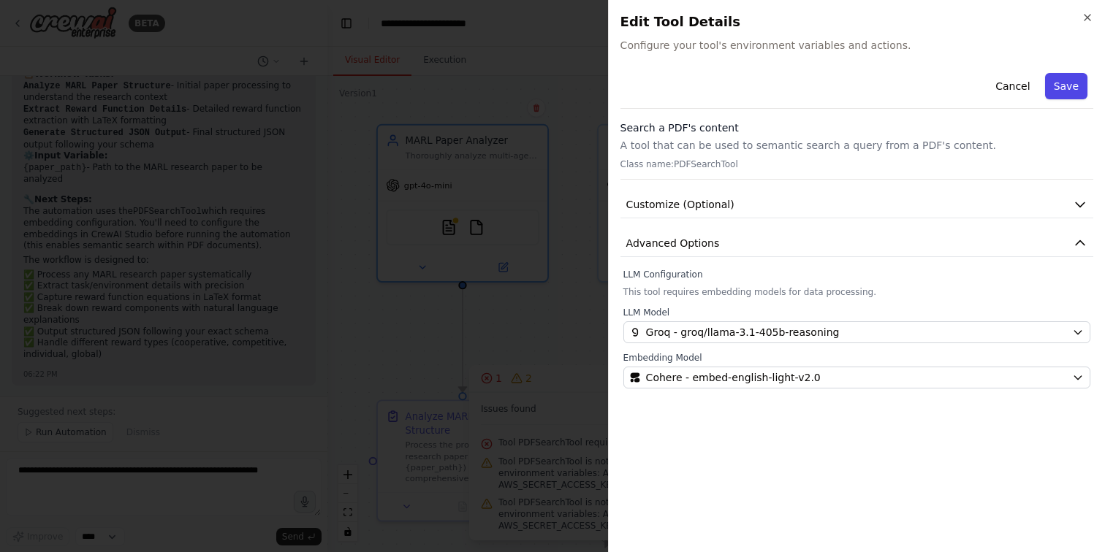
click at [1072, 91] on button "Save" at bounding box center [1066, 86] width 42 height 26
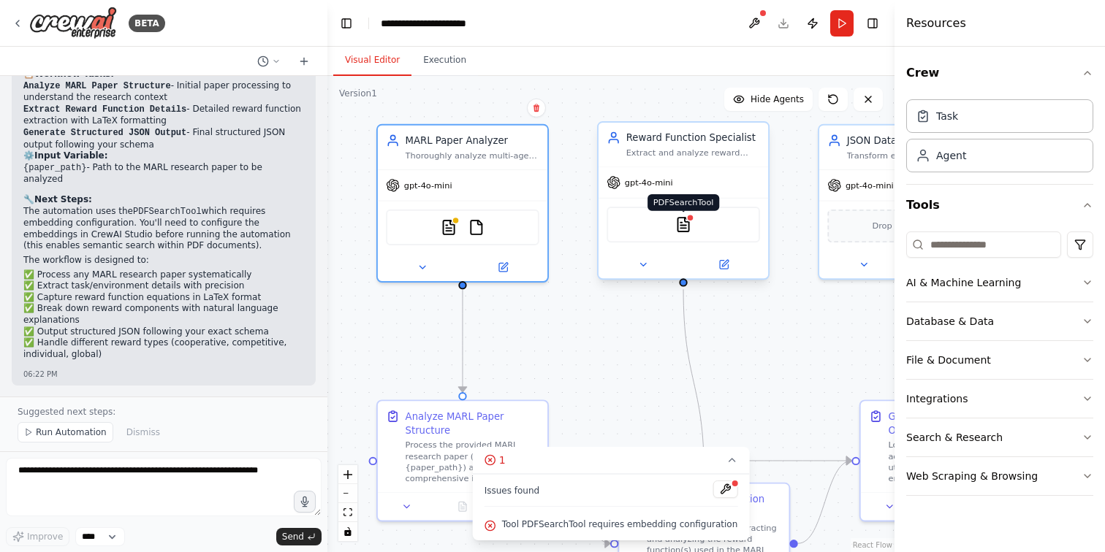
click at [690, 228] on img at bounding box center [683, 224] width 17 height 17
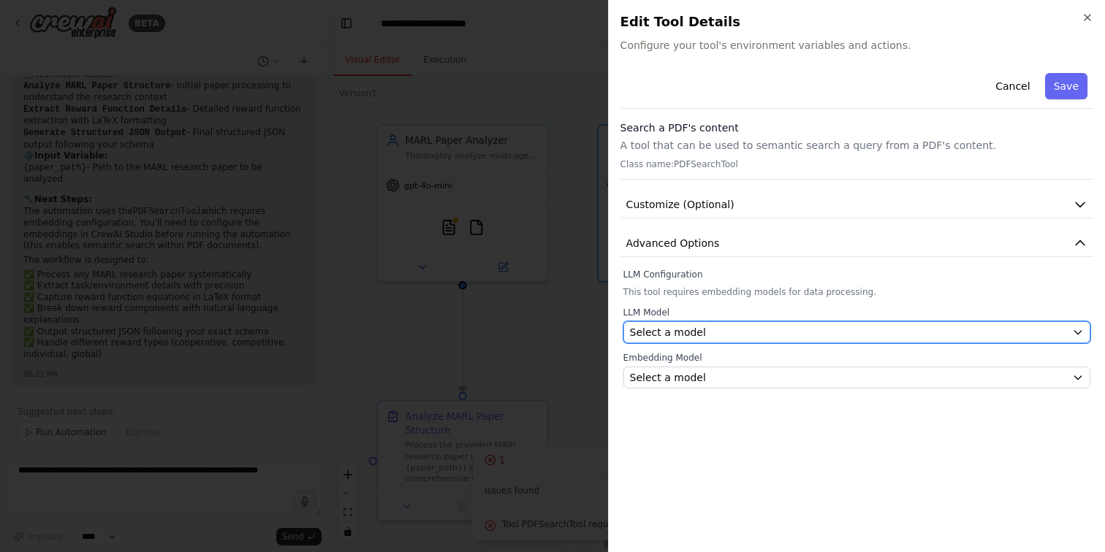
click at [696, 341] on button "Select a model" at bounding box center [856, 332] width 467 height 22
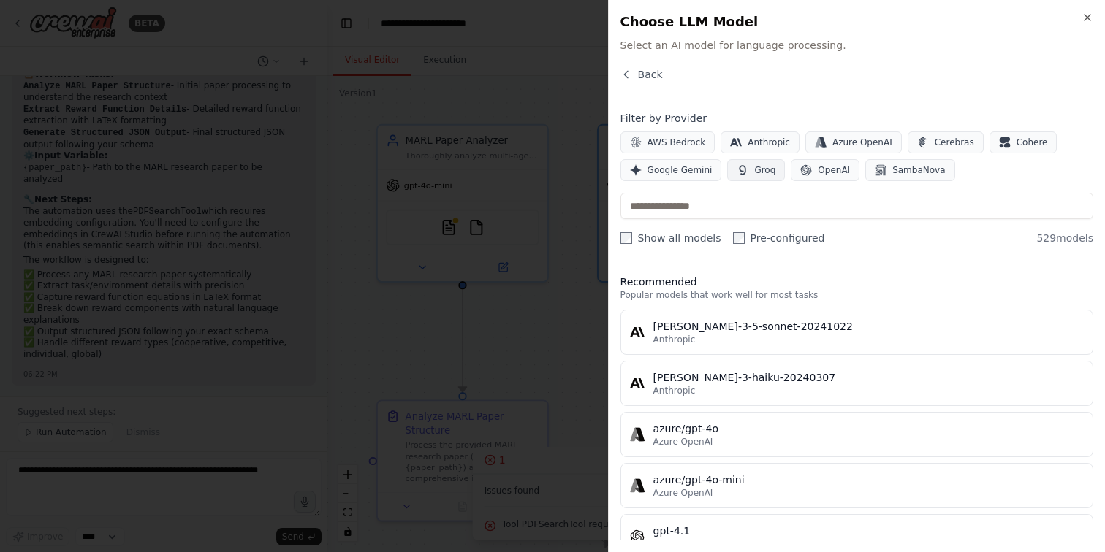
click at [761, 165] on span "Groq" at bounding box center [764, 170] width 21 height 12
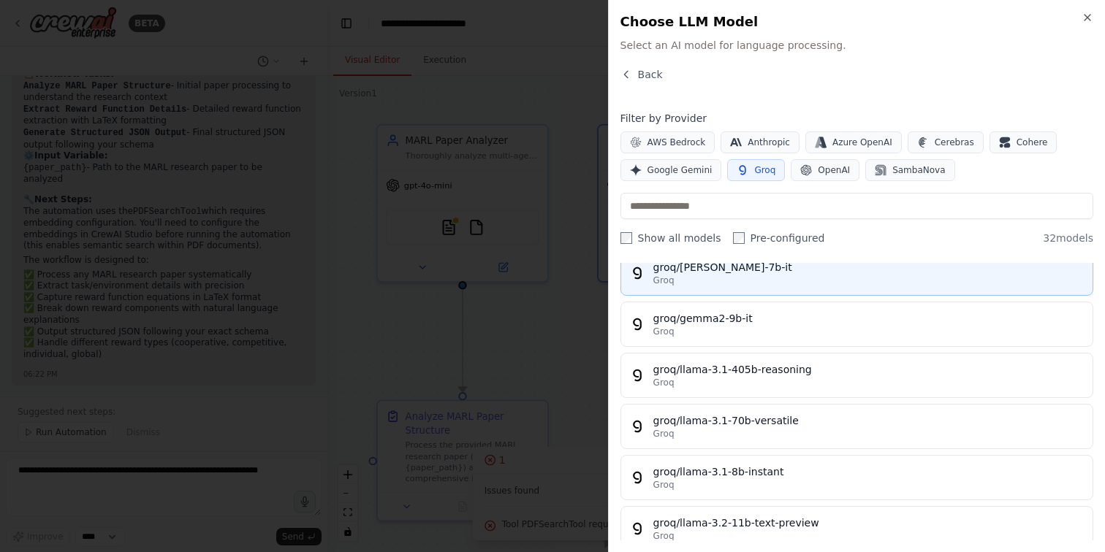
scroll to position [168, 0]
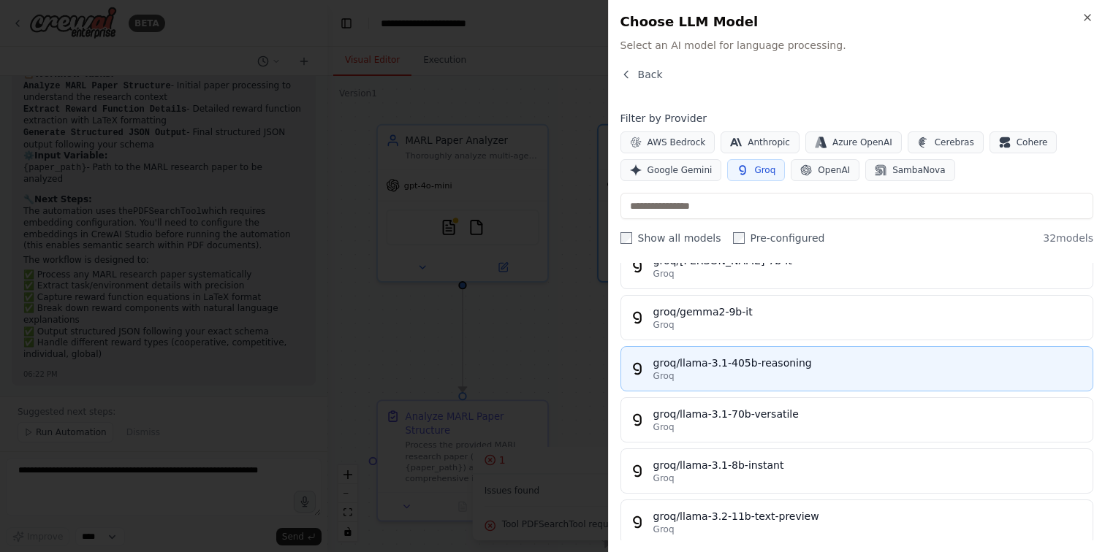
click at [818, 379] on div "Groq" at bounding box center [868, 376] width 430 height 12
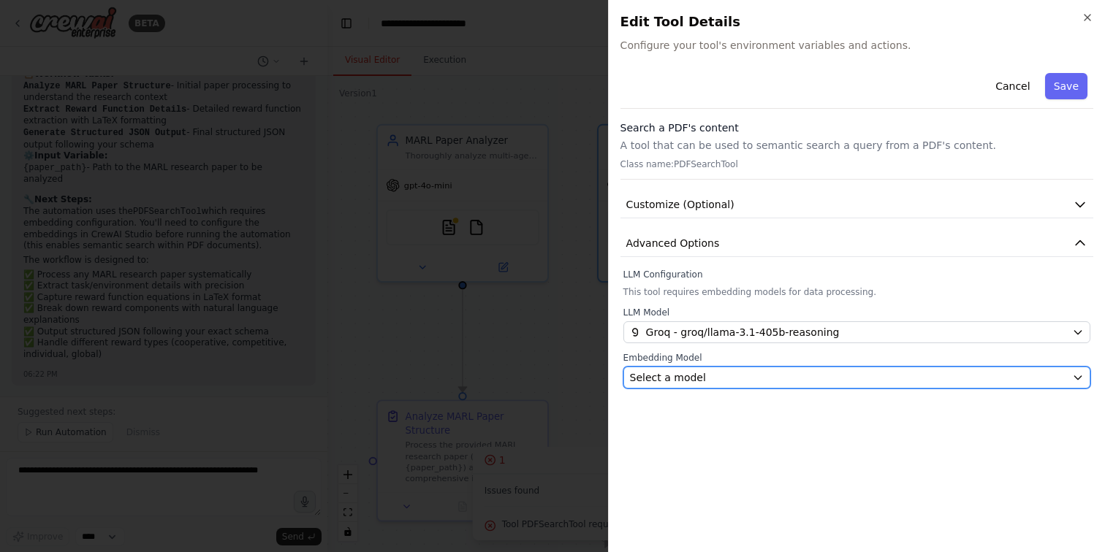
click at [818, 379] on div "Select a model" at bounding box center [848, 377] width 436 height 15
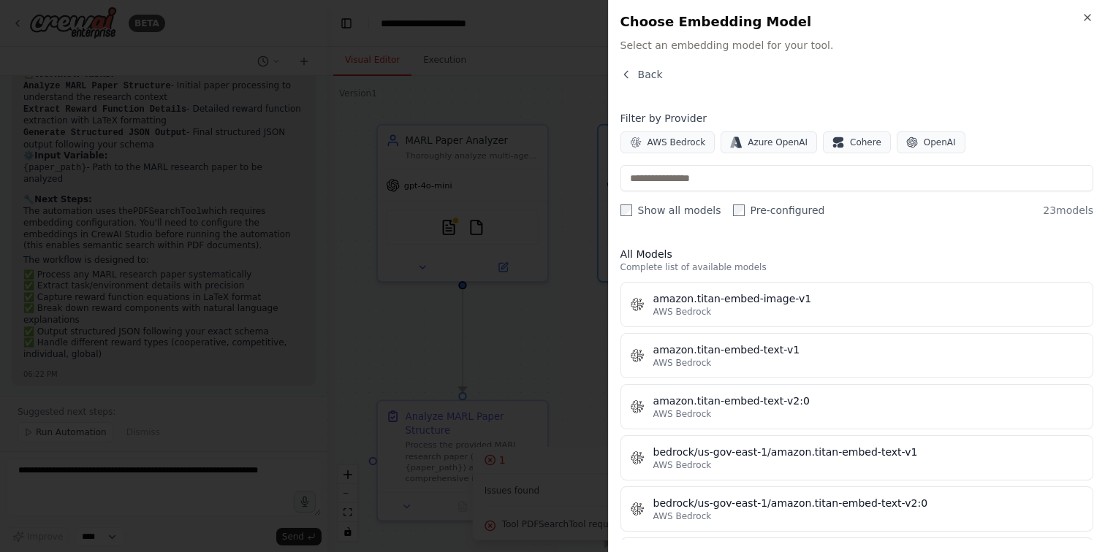
click at [858, 154] on div "Filter by Provider AWS Bedrock Azure OpenAI Cohere OpenAI Show all models Pre-c…" at bounding box center [856, 164] width 473 height 107
click at [856, 145] on span "Cohere" at bounding box center [865, 143] width 31 height 12
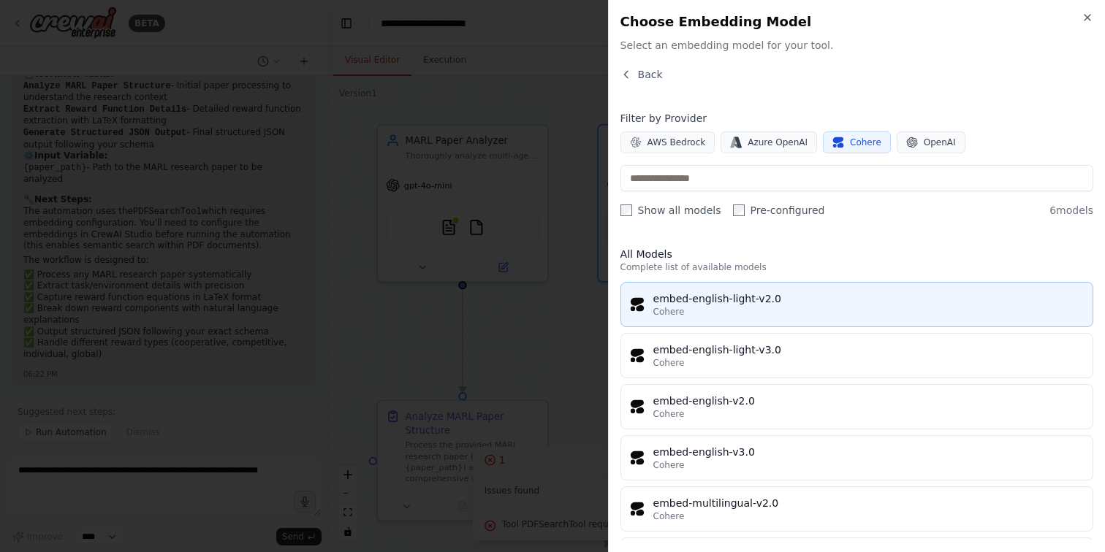
click at [796, 310] on div "Cohere" at bounding box center [868, 312] width 430 height 12
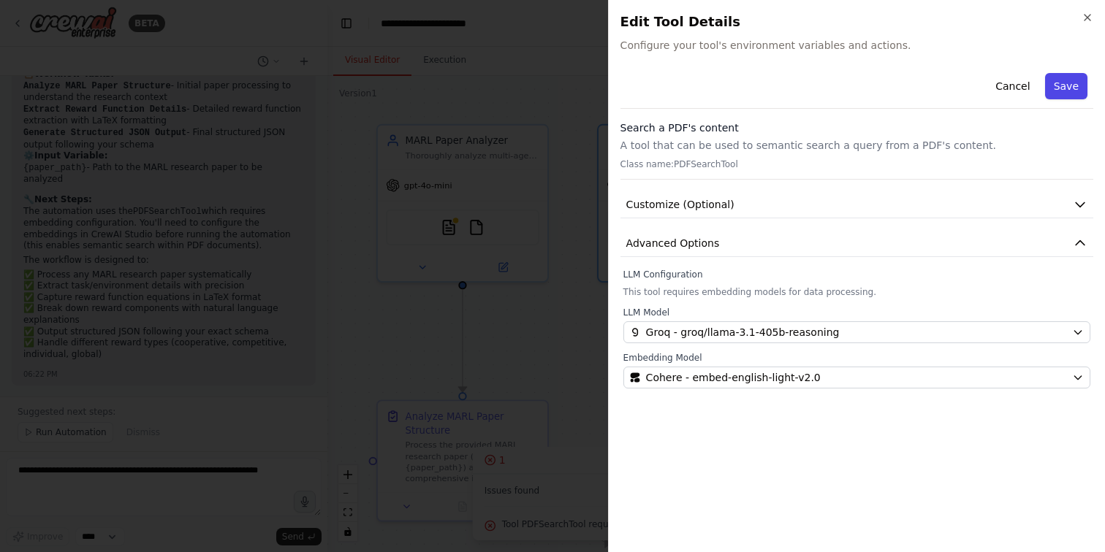
click at [1071, 83] on button "Save" at bounding box center [1066, 86] width 42 height 26
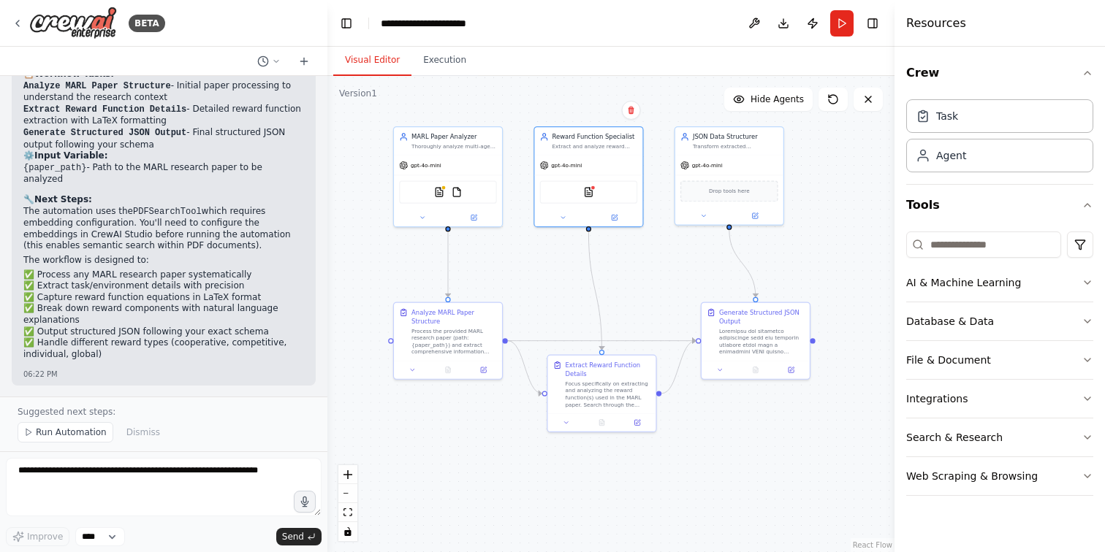
drag, startPoint x: 796, startPoint y: 300, endPoint x: 642, endPoint y: 242, distance: 164.6
click at [642, 242] on div ".deletable-edge-delete-btn { width: 20px; height: 20px; border: 0px solid #ffff…" at bounding box center [610, 314] width 567 height 476
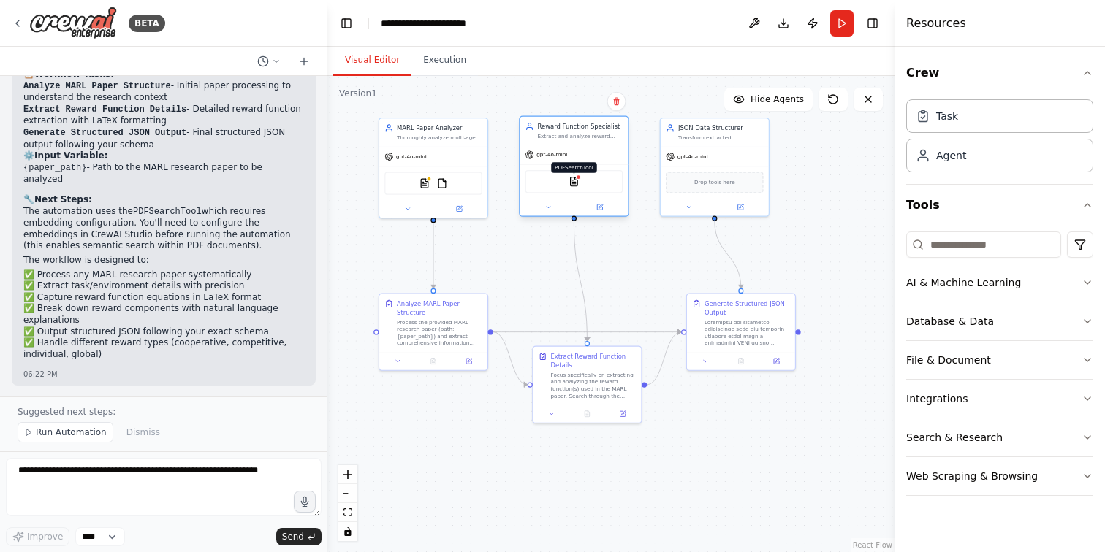
click at [574, 178] on img at bounding box center [573, 182] width 10 height 10
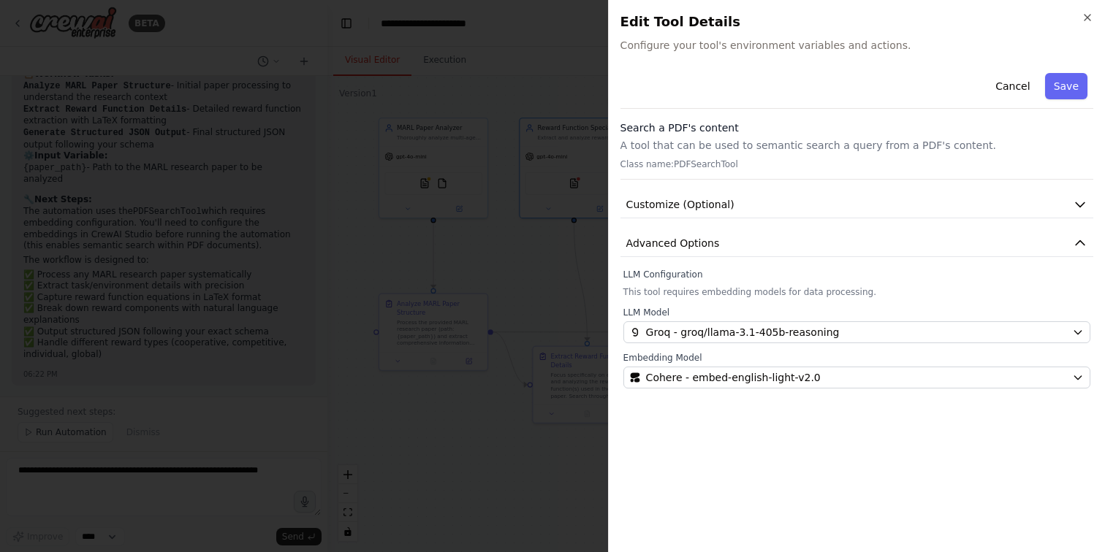
click at [559, 285] on div at bounding box center [552, 276] width 1105 height 552
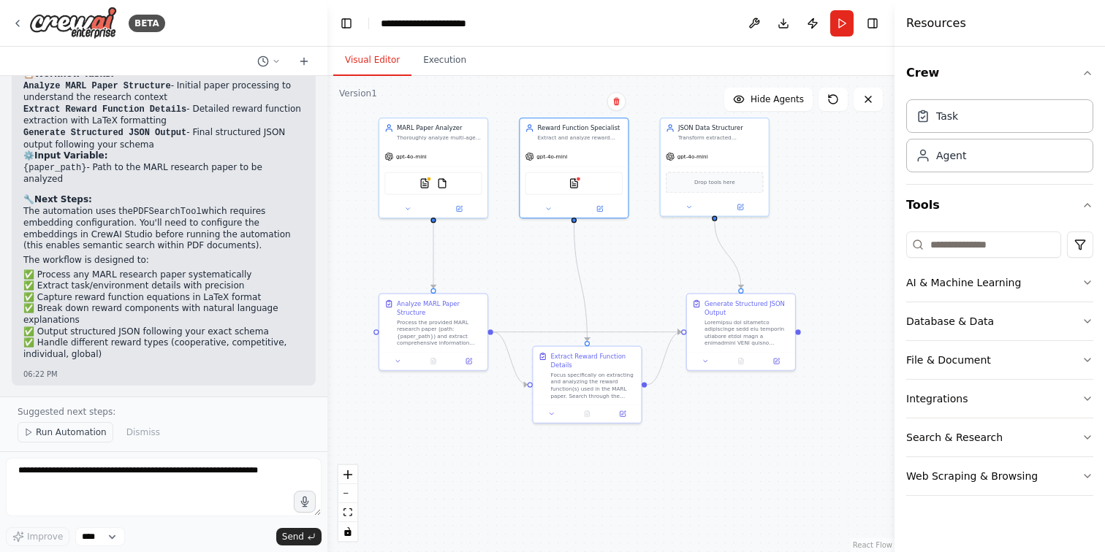
click at [56, 426] on button "Run Automation" at bounding box center [66, 432] width 96 height 20
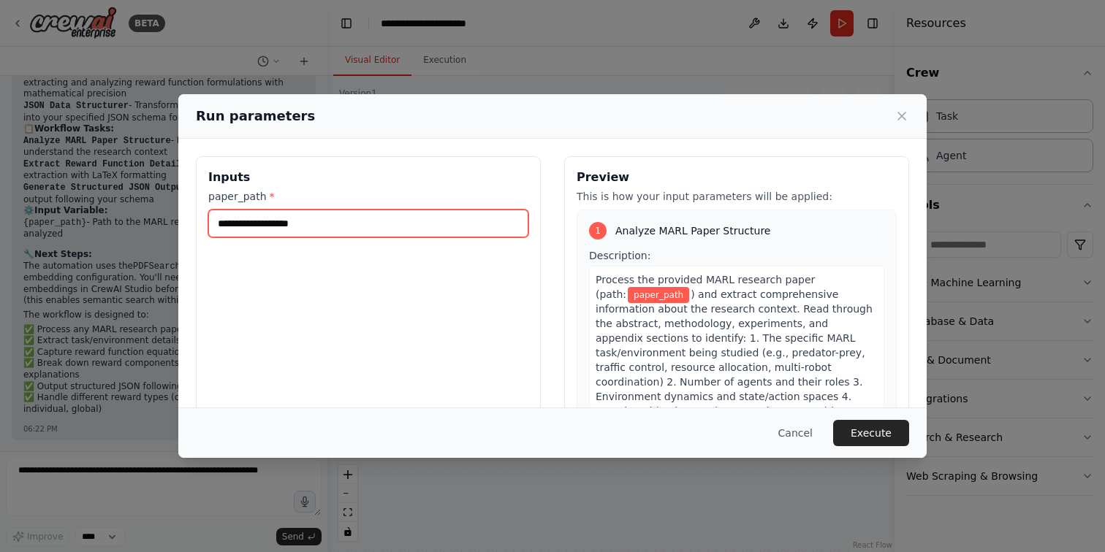
click at [306, 224] on input "paper_path *" at bounding box center [368, 224] width 320 height 28
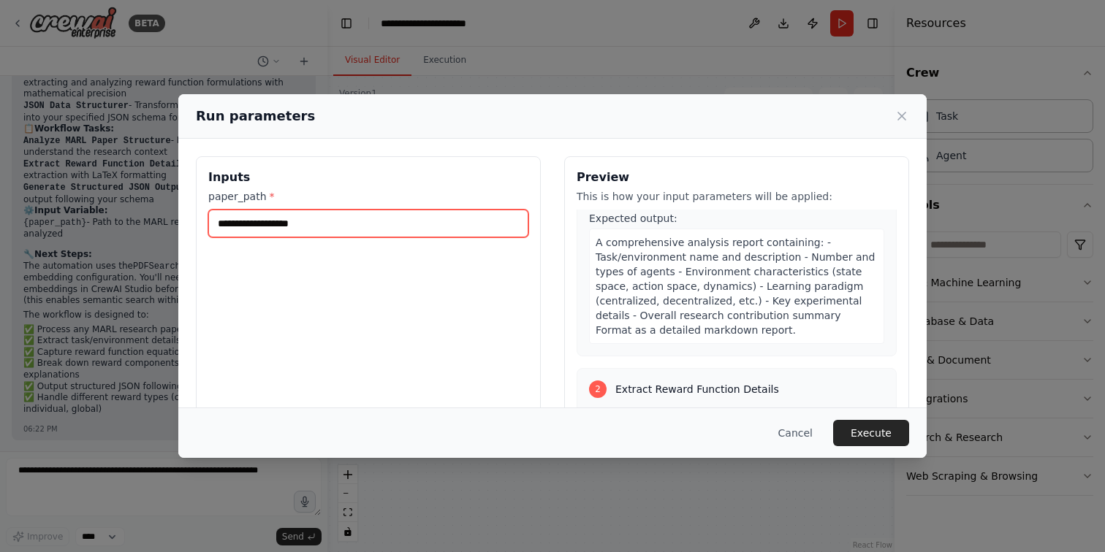
scroll to position [0, 0]
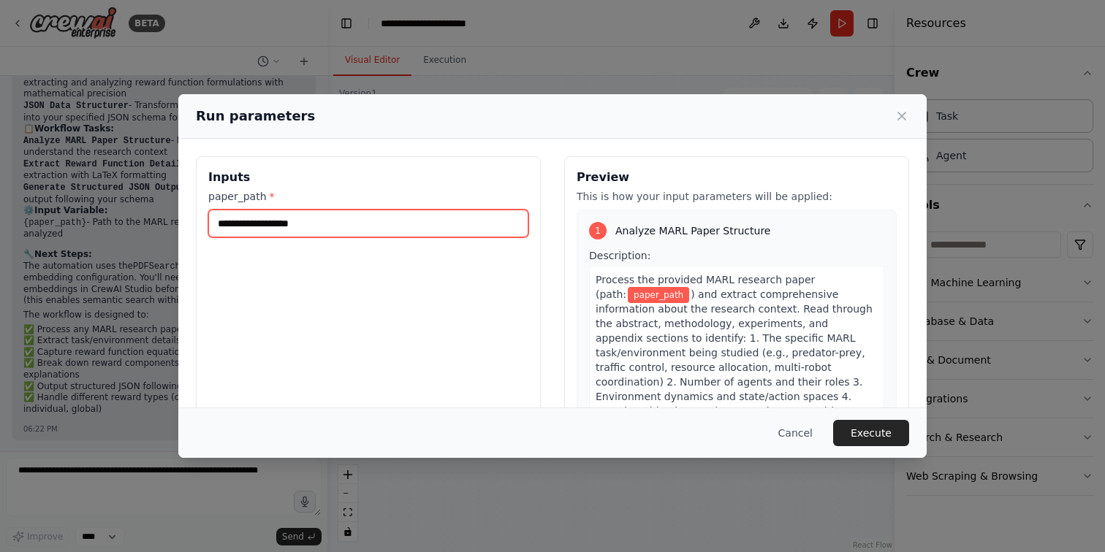
paste input "**********"
type input "**********"
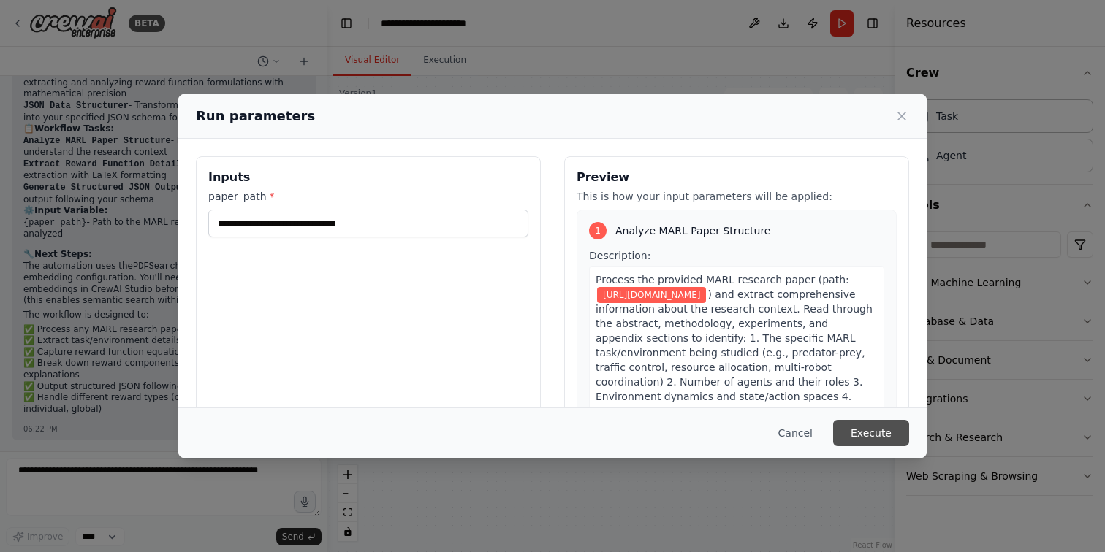
click at [871, 431] on button "Execute" at bounding box center [871, 433] width 76 height 26
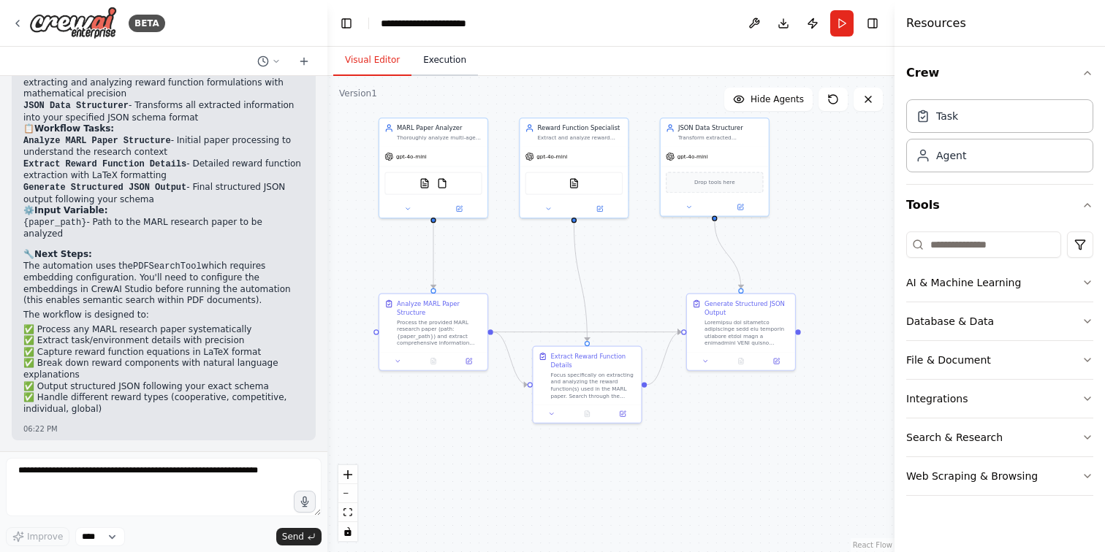
click at [438, 64] on button "Execution" at bounding box center [444, 60] width 66 height 31
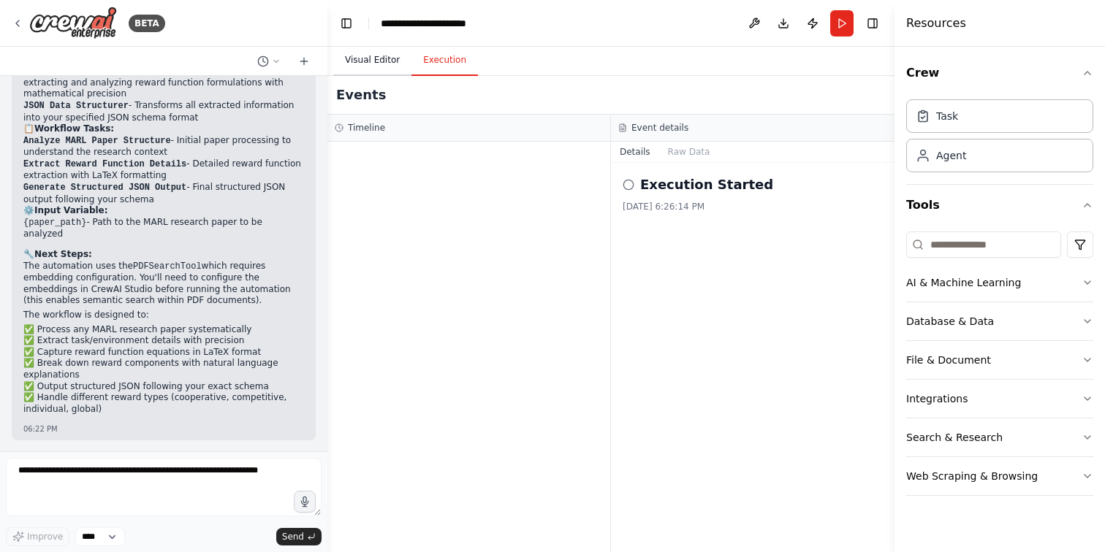
click at [367, 55] on button "Visual Editor" at bounding box center [372, 60] width 78 height 31
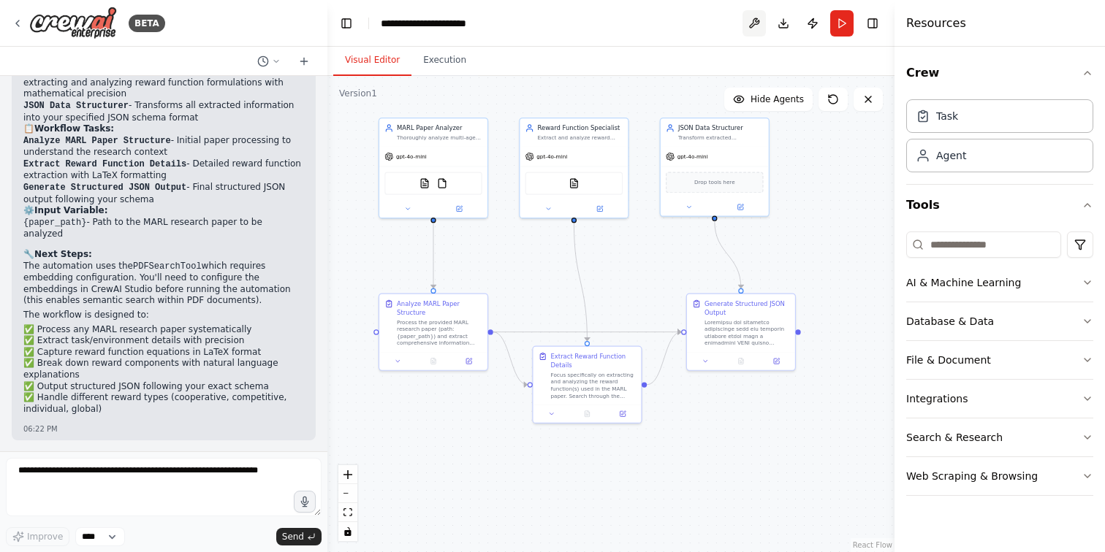
click at [758, 21] on button at bounding box center [753, 23] width 23 height 26
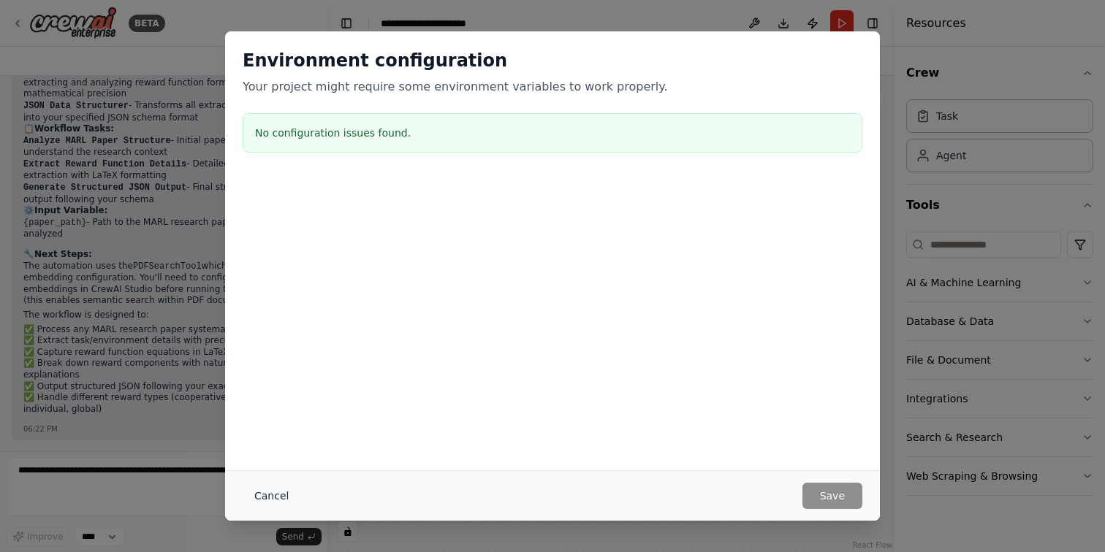
click at [259, 499] on button "Cancel" at bounding box center [272, 496] width 58 height 26
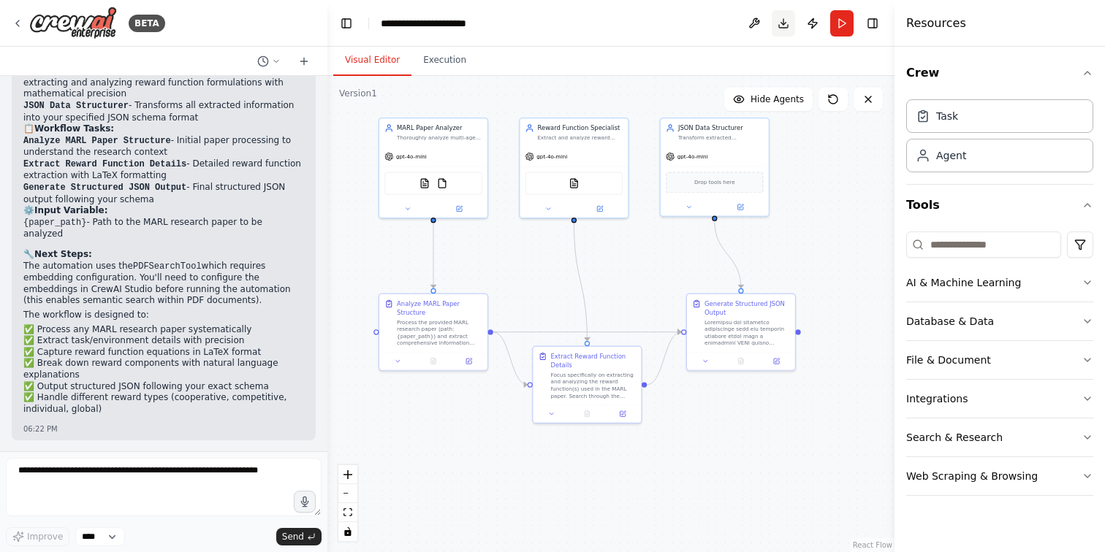
click at [776, 20] on button "Download" at bounding box center [783, 23] width 23 height 26
click at [752, 50] on div "Visual Editor Execution" at bounding box center [610, 61] width 567 height 29
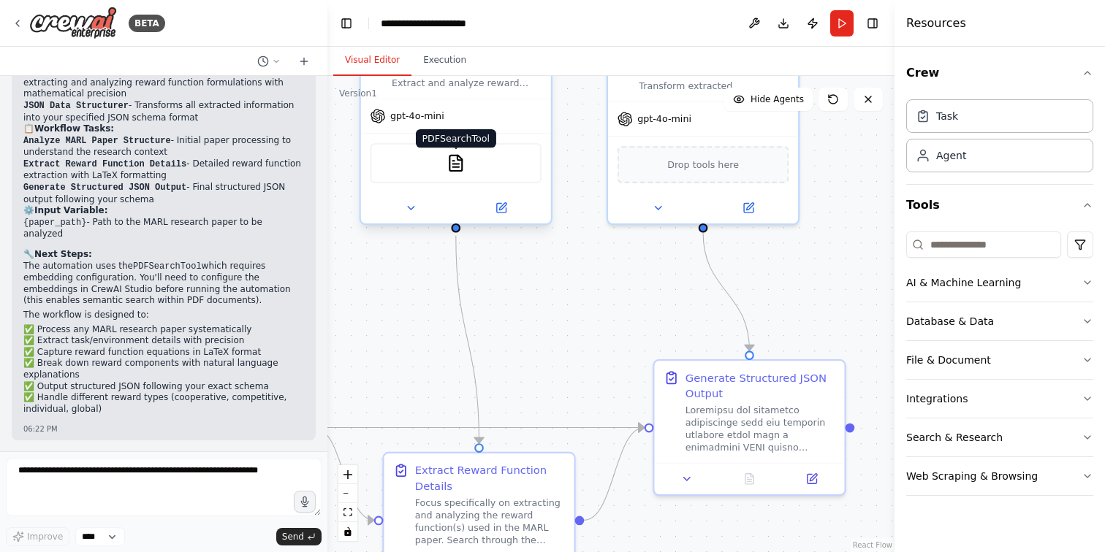
click at [454, 159] on img at bounding box center [455, 163] width 18 height 18
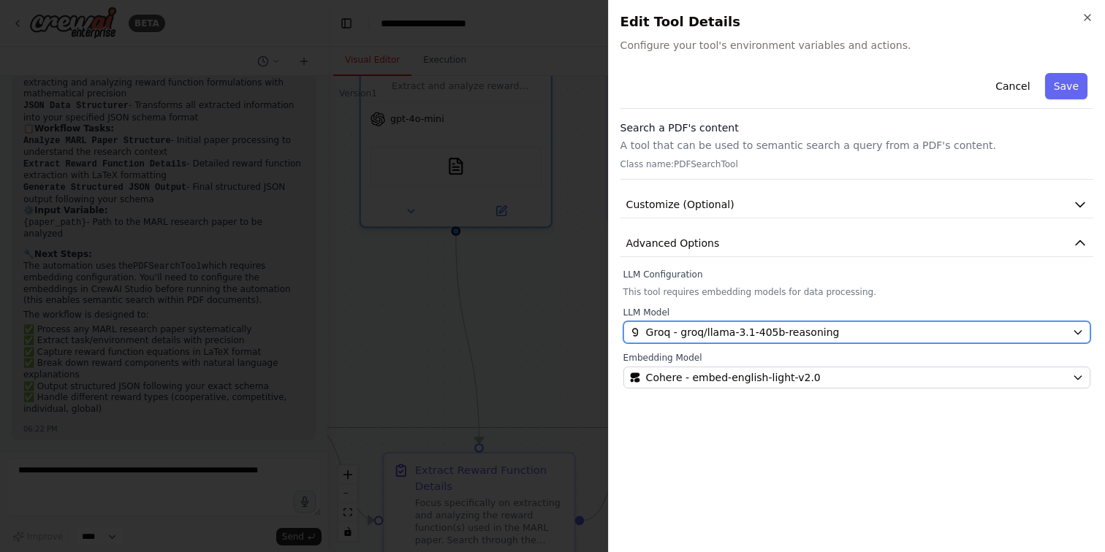
click at [721, 335] on span "Groq - groq/llama-3.1-405b-reasoning" at bounding box center [743, 332] width 194 height 15
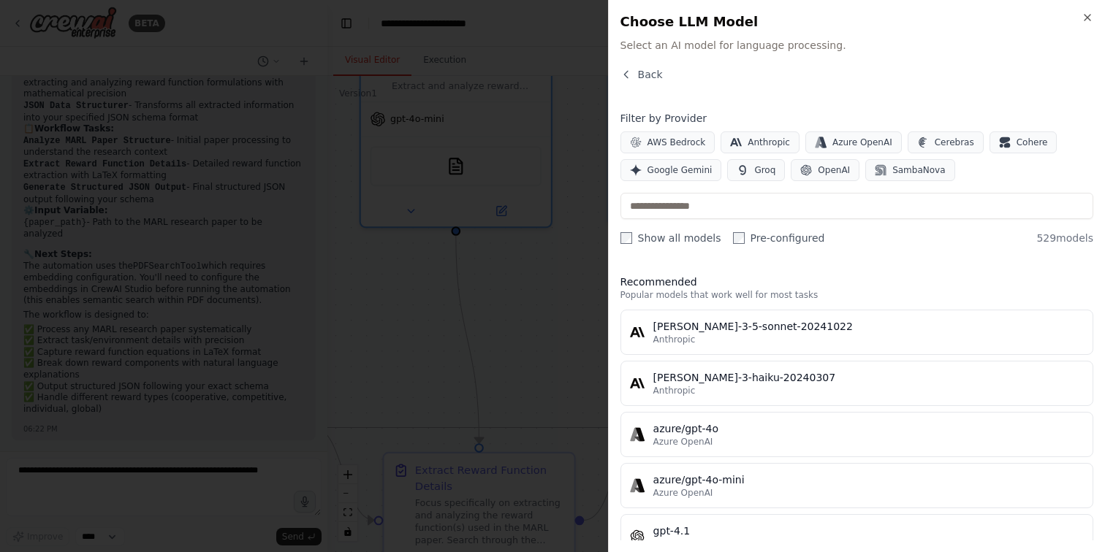
click at [582, 310] on div at bounding box center [552, 276] width 1105 height 552
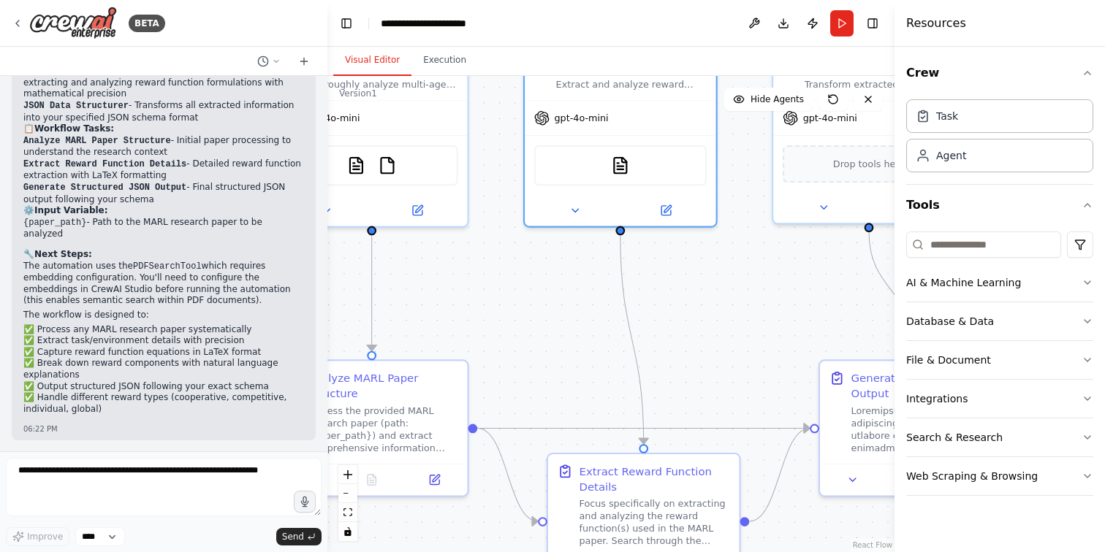
drag, startPoint x: 388, startPoint y: 335, endPoint x: 607, endPoint y: 348, distance: 219.6
click at [607, 348] on div ".deletable-edge-delete-btn { width: 20px; height: 20px; border: 0px solid #ffff…" at bounding box center [610, 314] width 567 height 476
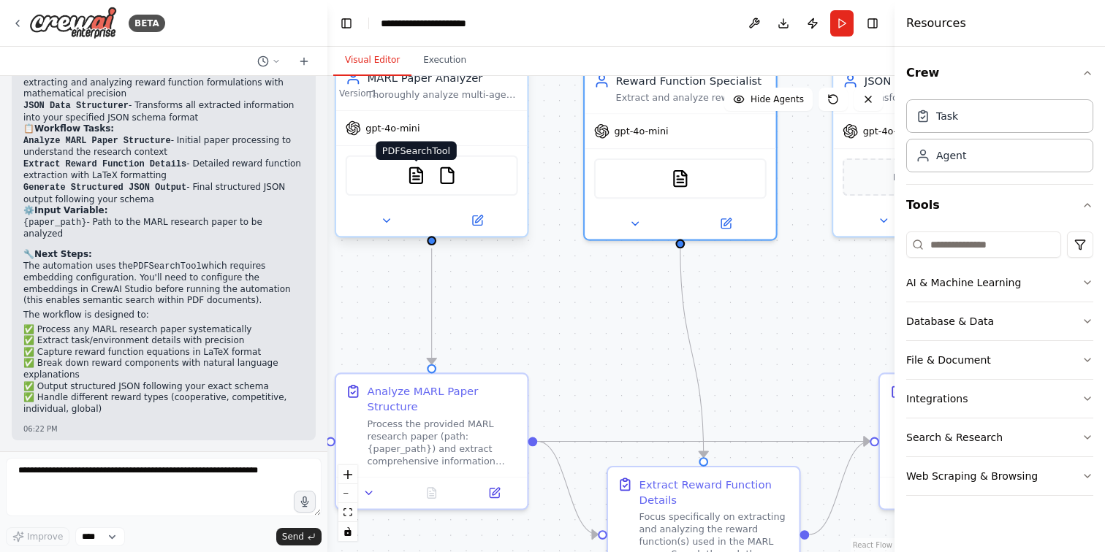
click at [411, 175] on img at bounding box center [416, 176] width 19 height 19
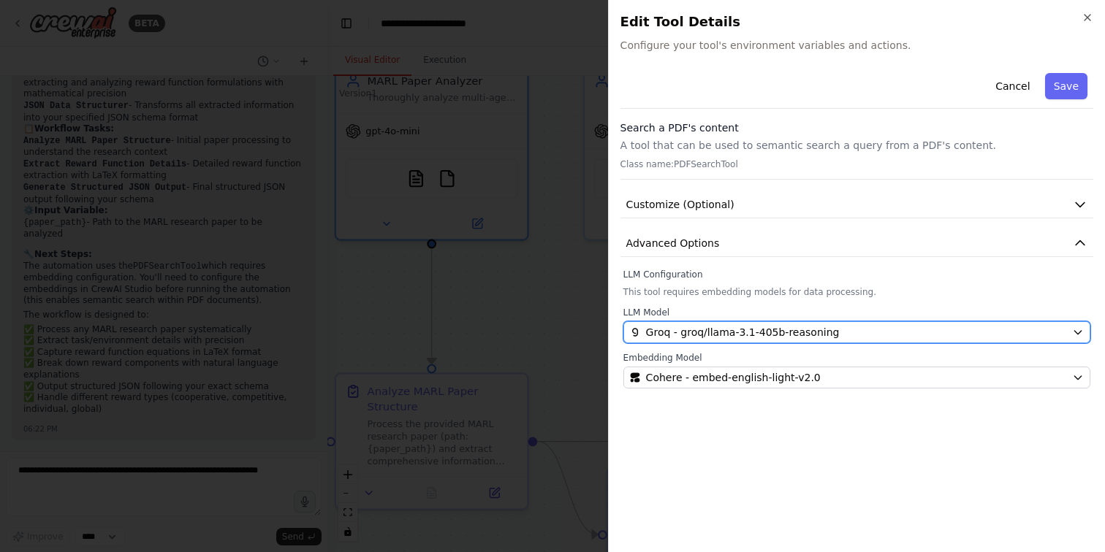
click at [719, 337] on span "Groq - groq/llama-3.1-405b-reasoning" at bounding box center [743, 332] width 194 height 15
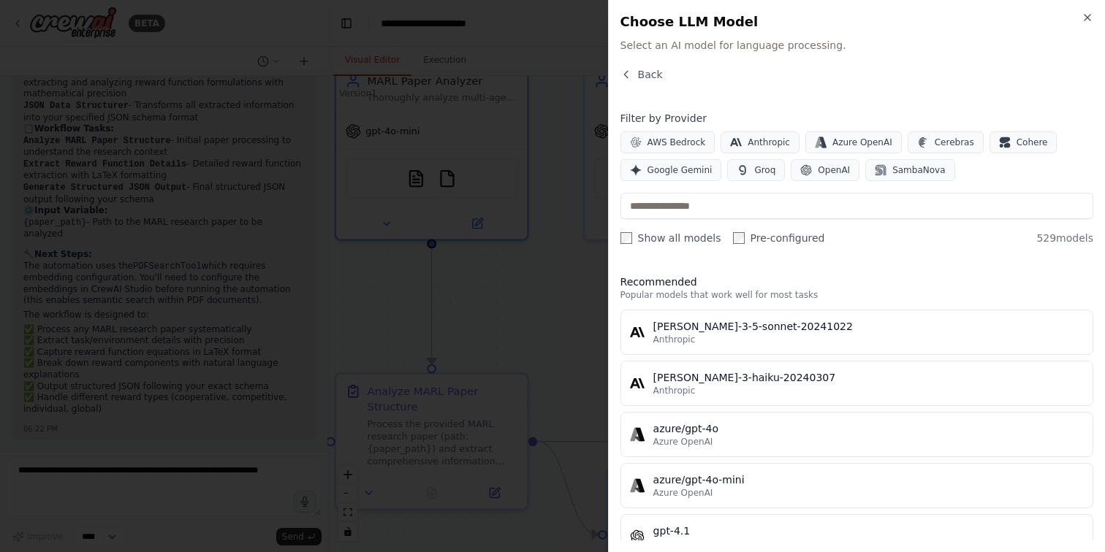
click at [559, 335] on div at bounding box center [552, 276] width 1105 height 552
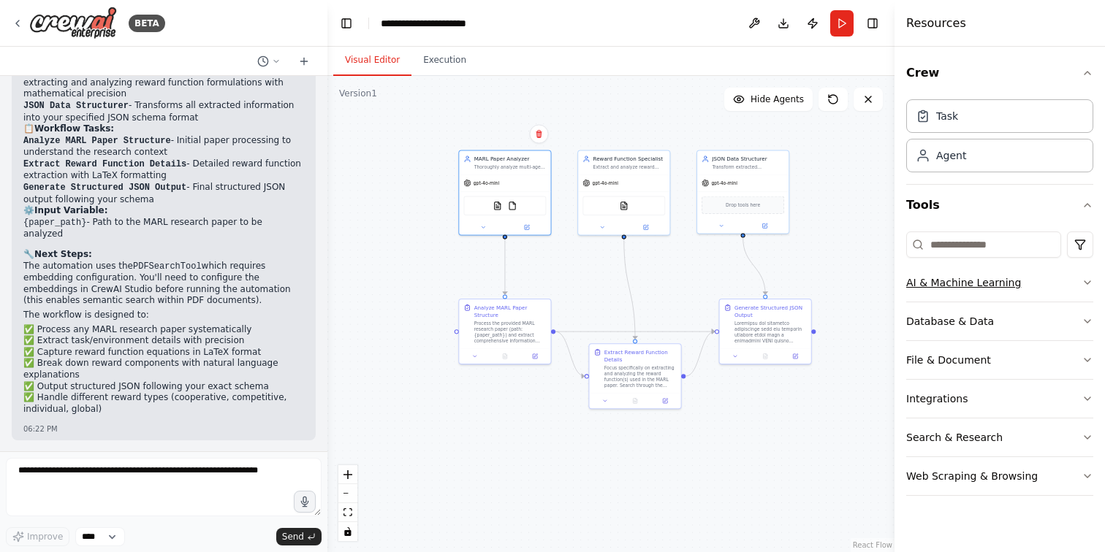
click at [972, 282] on button "AI & Machine Learning" at bounding box center [999, 283] width 187 height 38
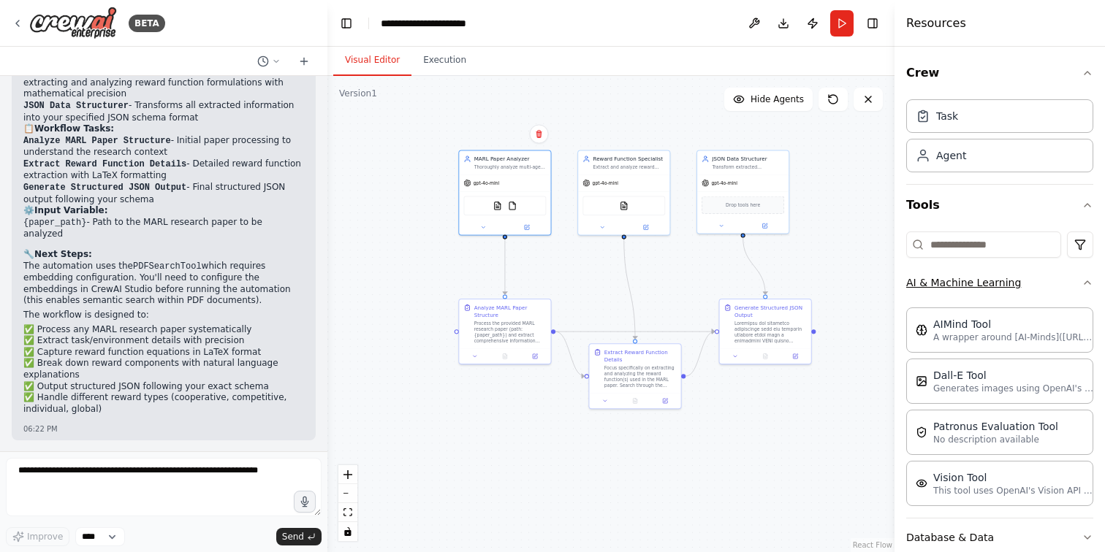
click at [972, 282] on button "AI & Machine Learning" at bounding box center [999, 283] width 187 height 38
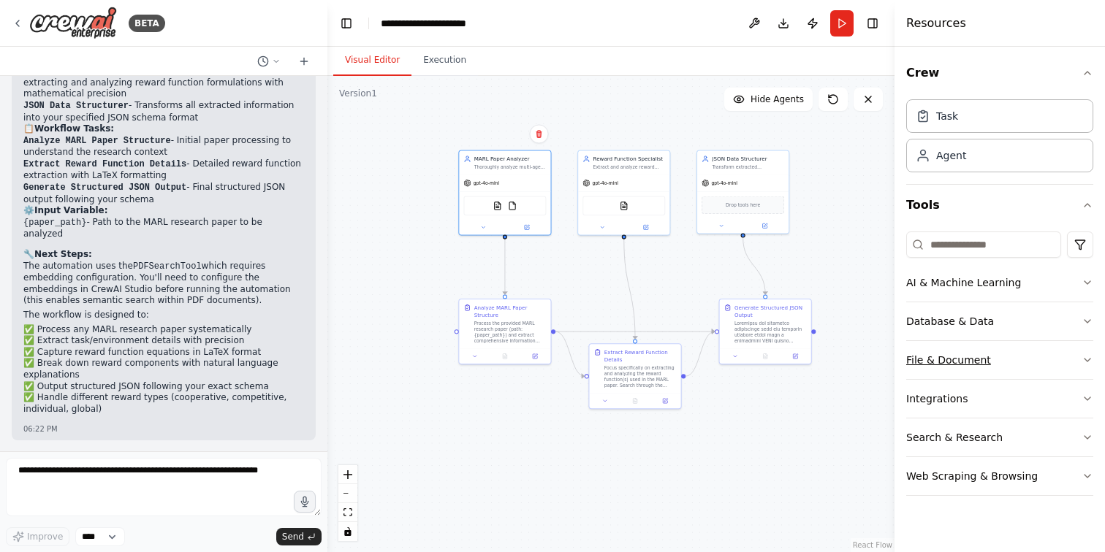
click at [957, 357] on button "File & Document" at bounding box center [999, 360] width 187 height 38
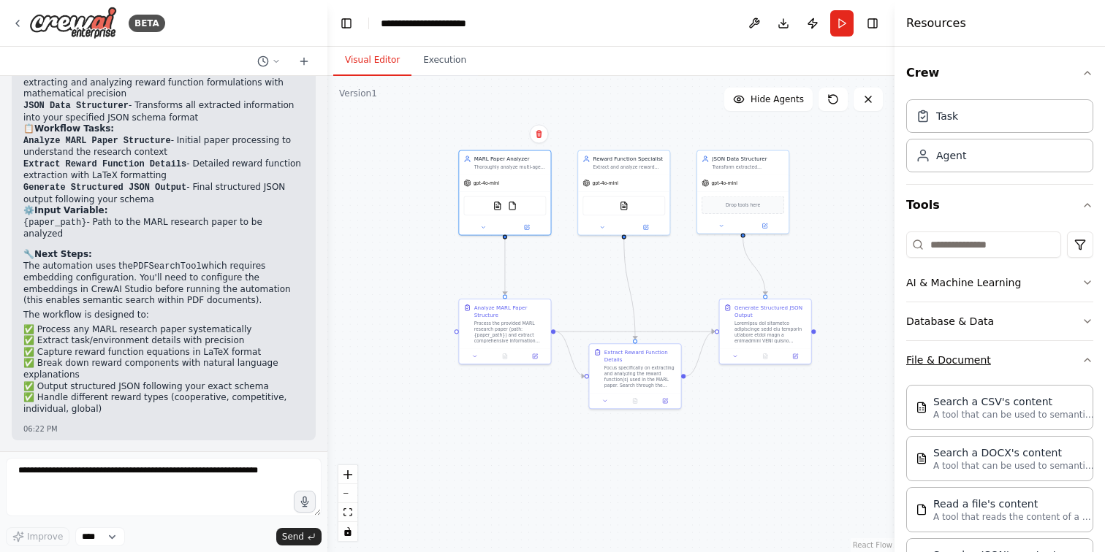
click at [957, 357] on button "File & Document" at bounding box center [999, 360] width 187 height 38
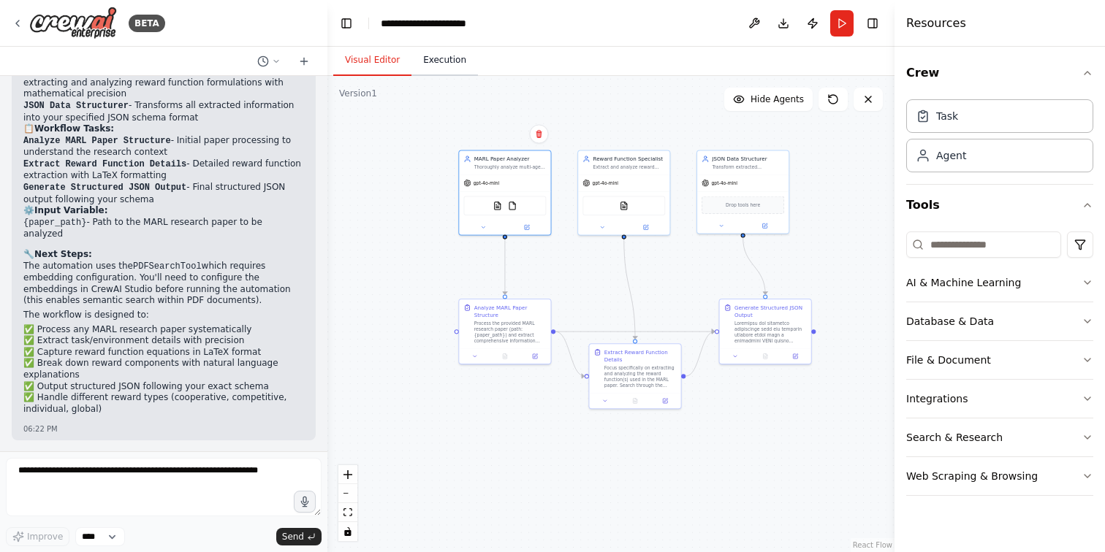
click at [427, 59] on button "Execution" at bounding box center [444, 60] width 66 height 31
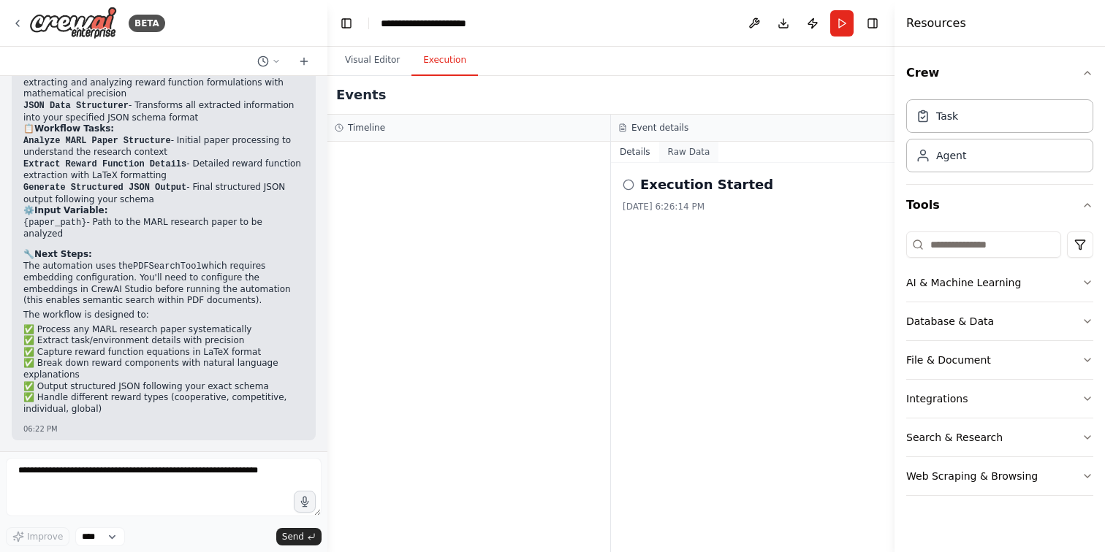
click at [676, 151] on button "Raw Data" at bounding box center [689, 152] width 60 height 20
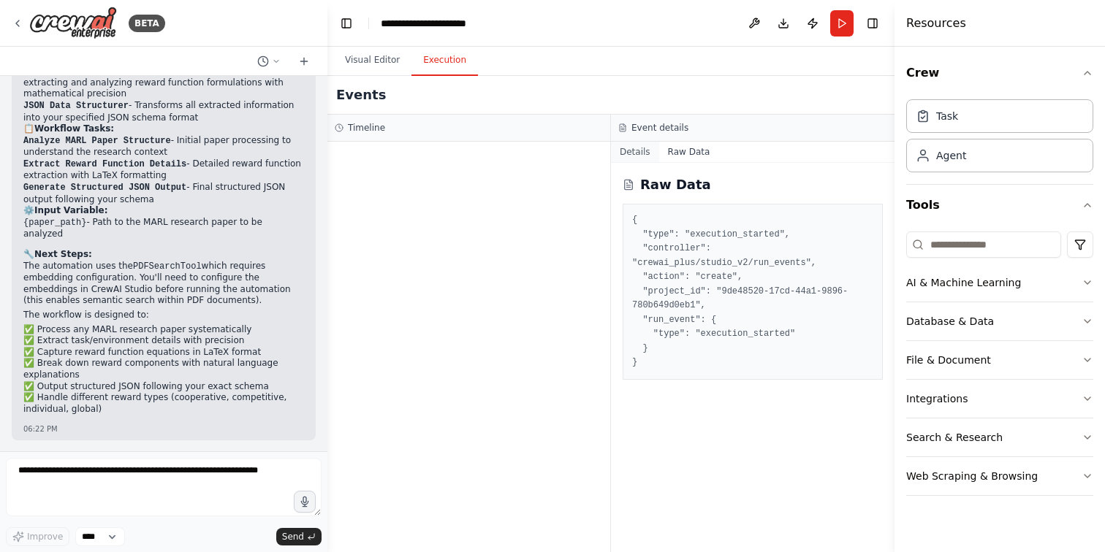
click at [636, 154] on button "Details" at bounding box center [635, 152] width 48 height 20
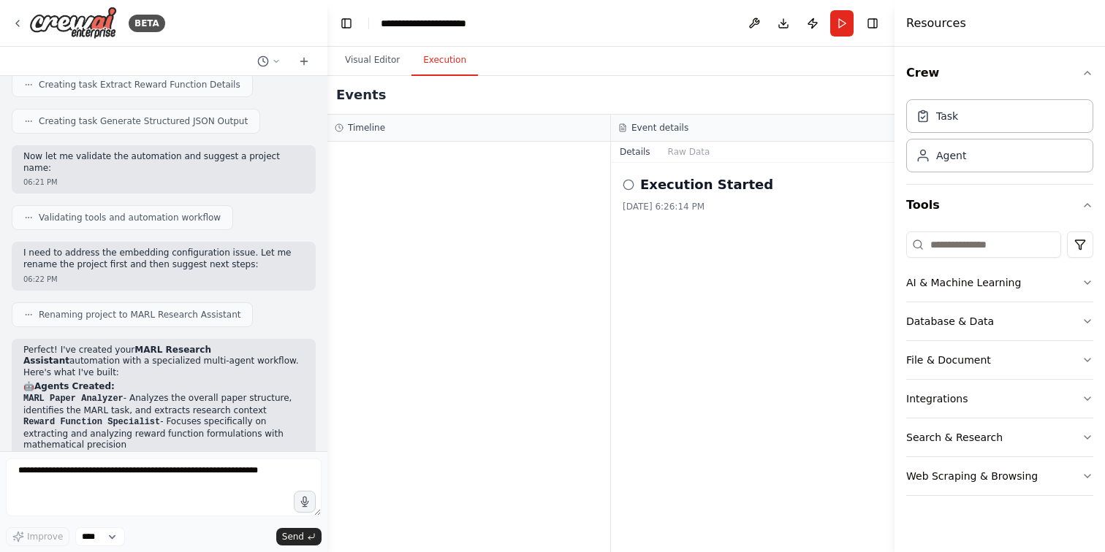
scroll to position [1325, 0]
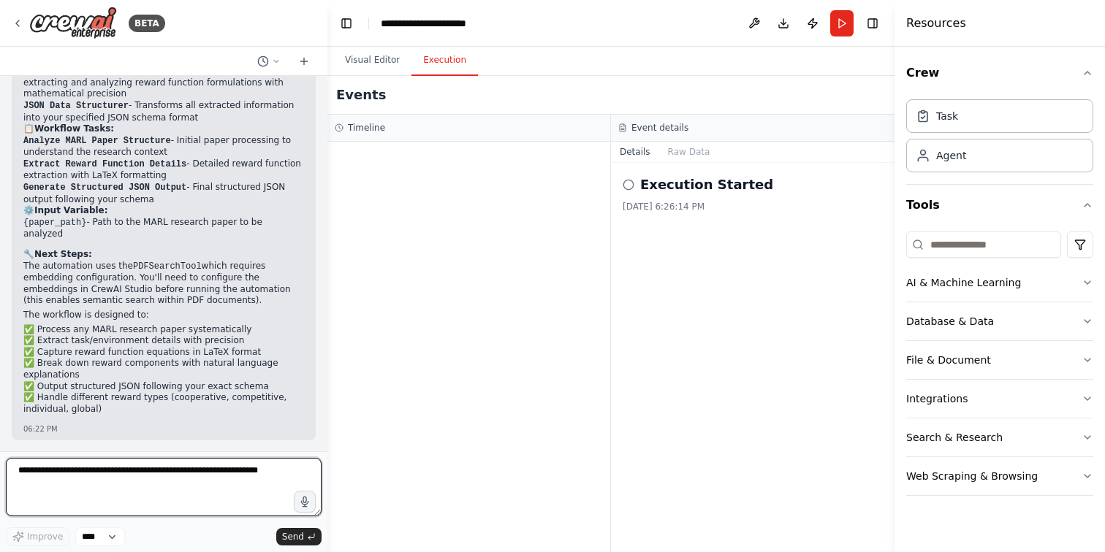
click at [151, 494] on textarea at bounding box center [164, 487] width 316 height 58
type textarea "**********"
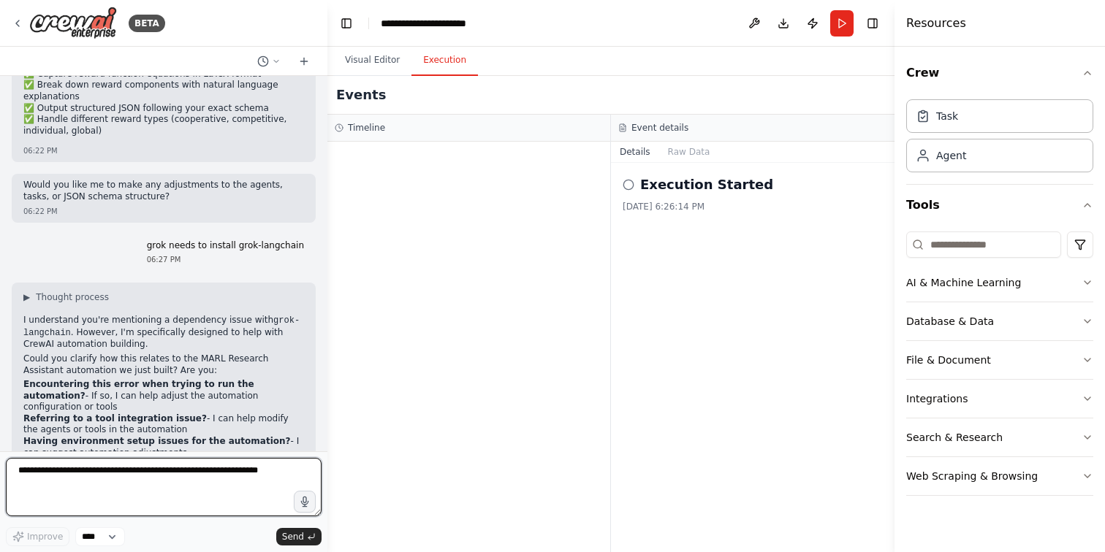
scroll to position [1615, 0]
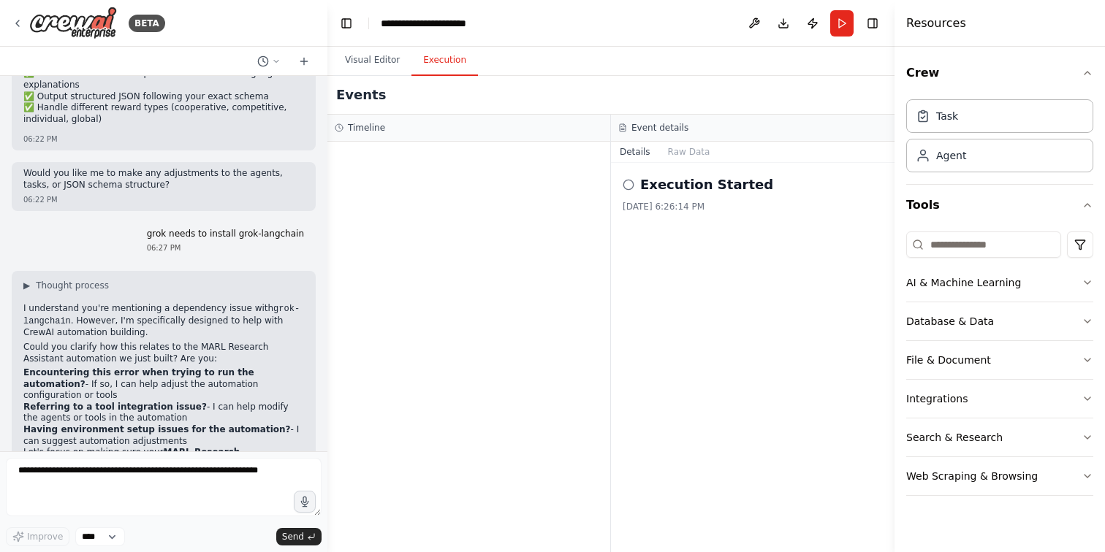
drag, startPoint x: 18, startPoint y: 316, endPoint x: 291, endPoint y: 326, distance: 272.7
click at [291, 326] on div "▶ Thought process I understand you're mentioning a dependency issue with grok-l…" at bounding box center [164, 392] width 304 height 242
copy li "Encountering this error when trying to run the automation? - If so, I can help …"
click at [121, 495] on textarea at bounding box center [164, 487] width 316 height 58
paste textarea "**********"
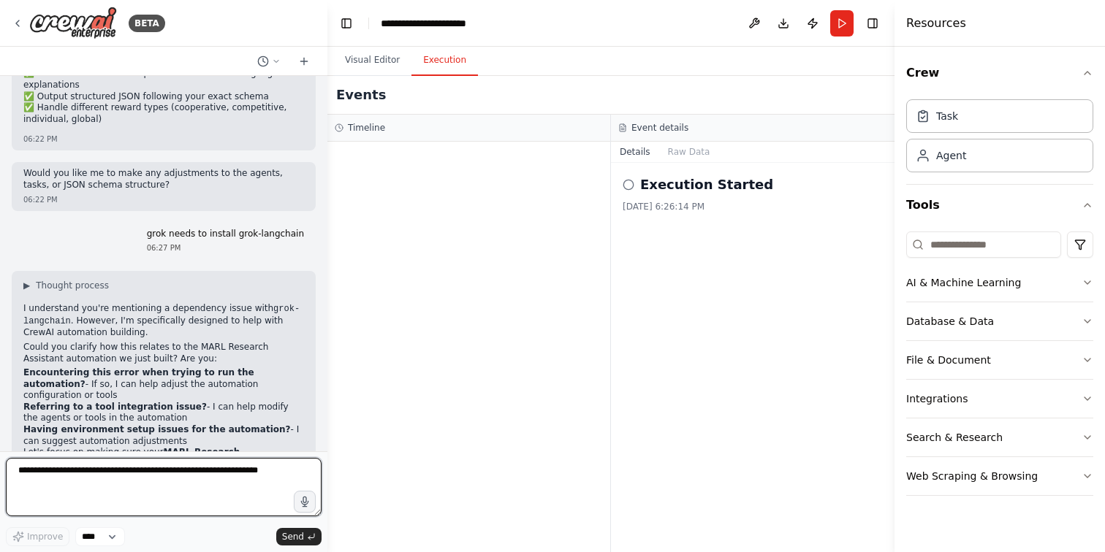
type textarea "**********"
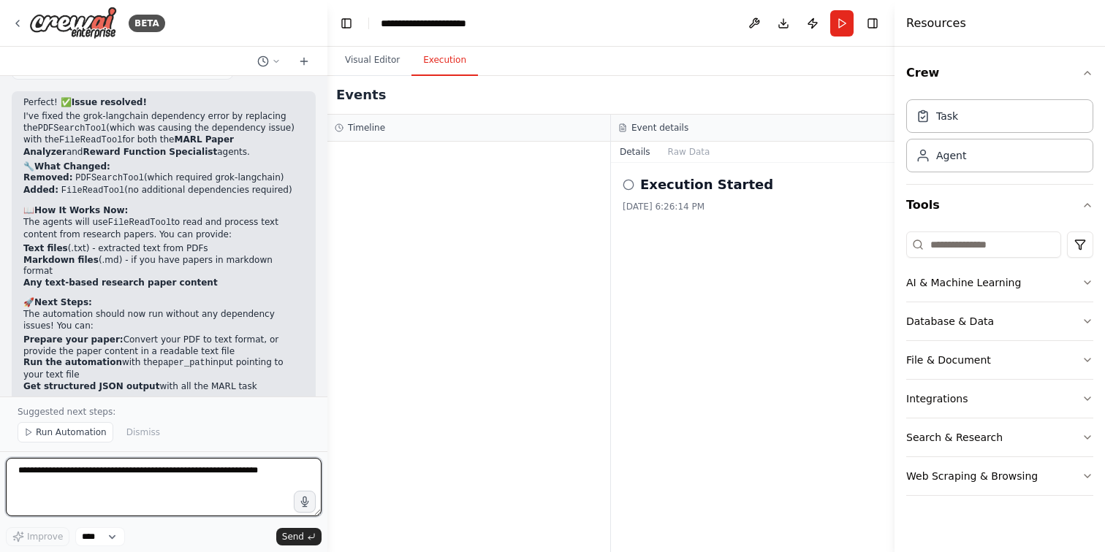
scroll to position [2521, 0]
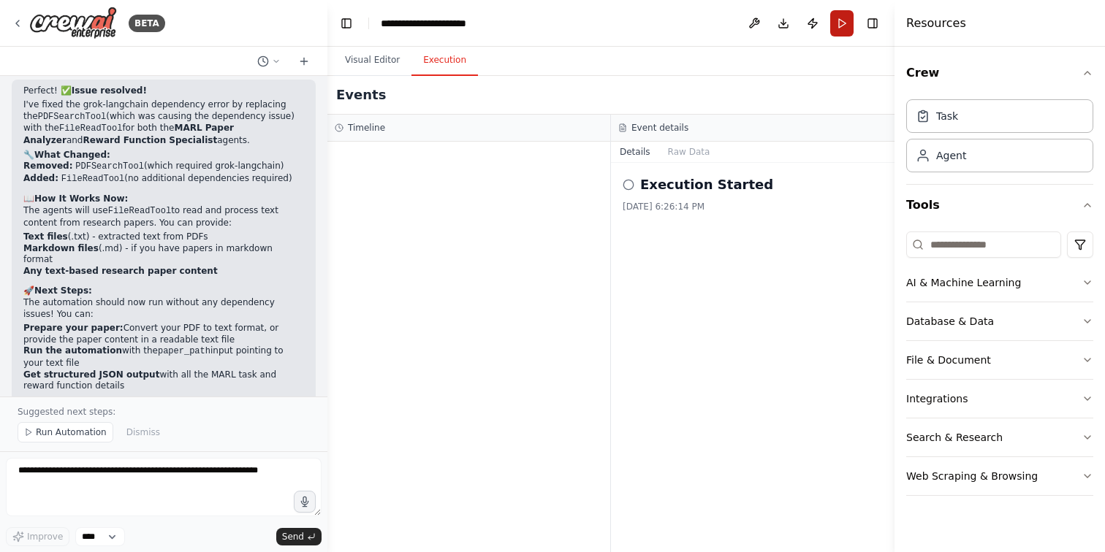
click at [839, 17] on button "Run" at bounding box center [841, 23] width 23 height 26
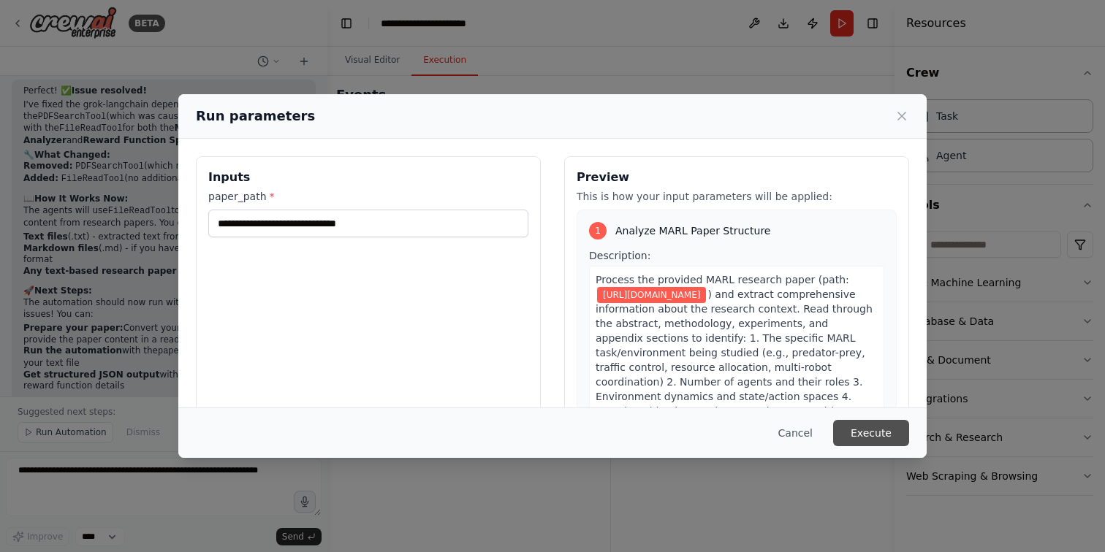
click at [883, 429] on button "Execute" at bounding box center [871, 433] width 76 height 26
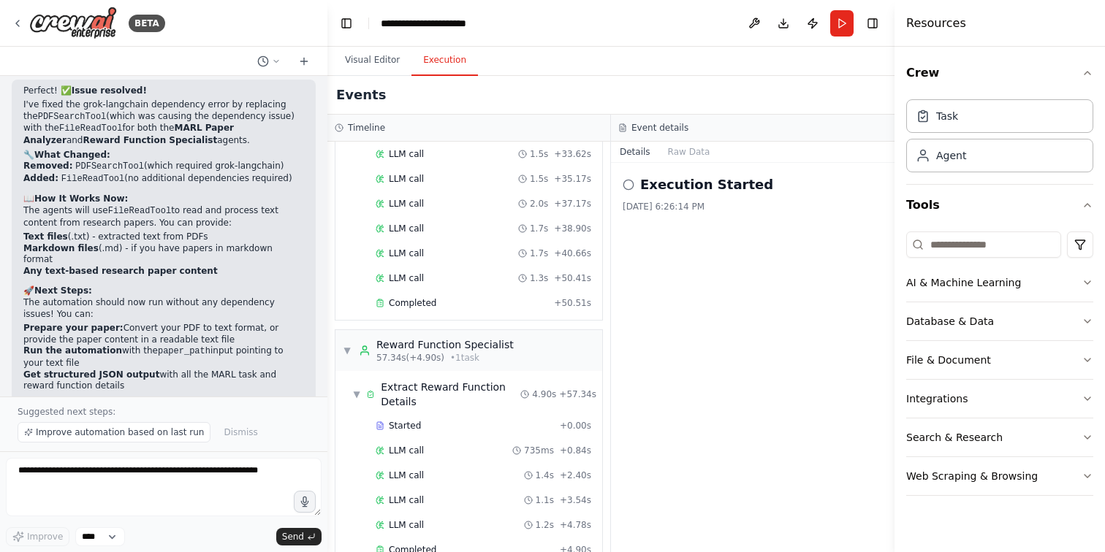
scroll to position [842, 0]
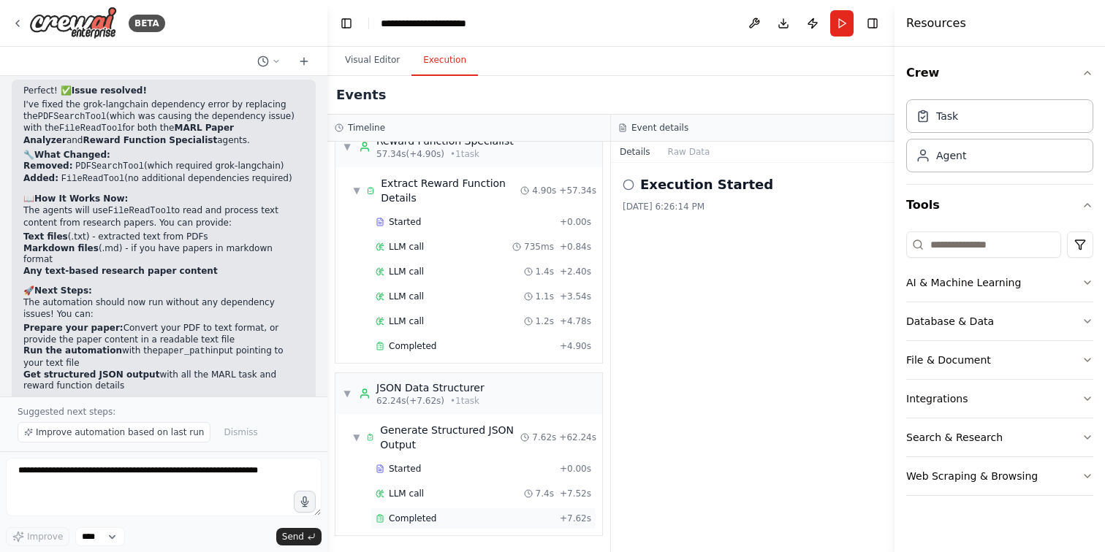
click at [419, 514] on span "Completed" at bounding box center [412, 519] width 47 height 12
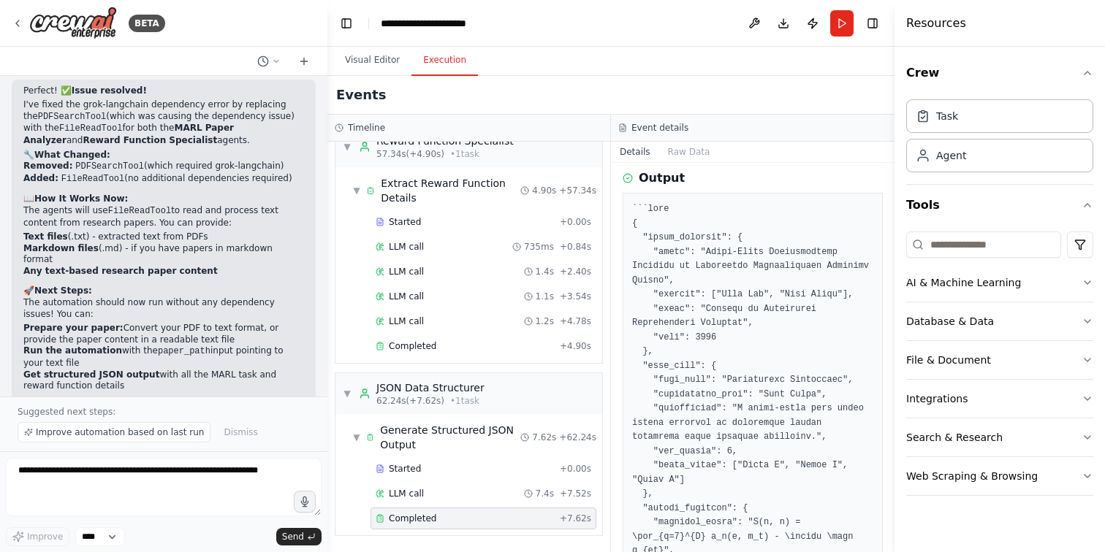
scroll to position [46, 0]
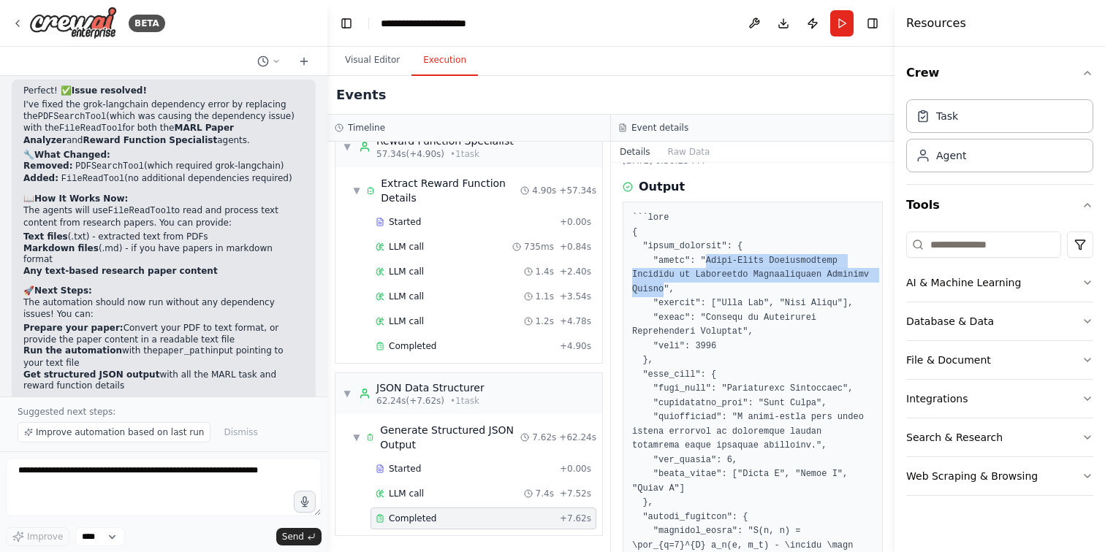
drag, startPoint x: 705, startPoint y: 260, endPoint x: 664, endPoint y: 290, distance: 50.7
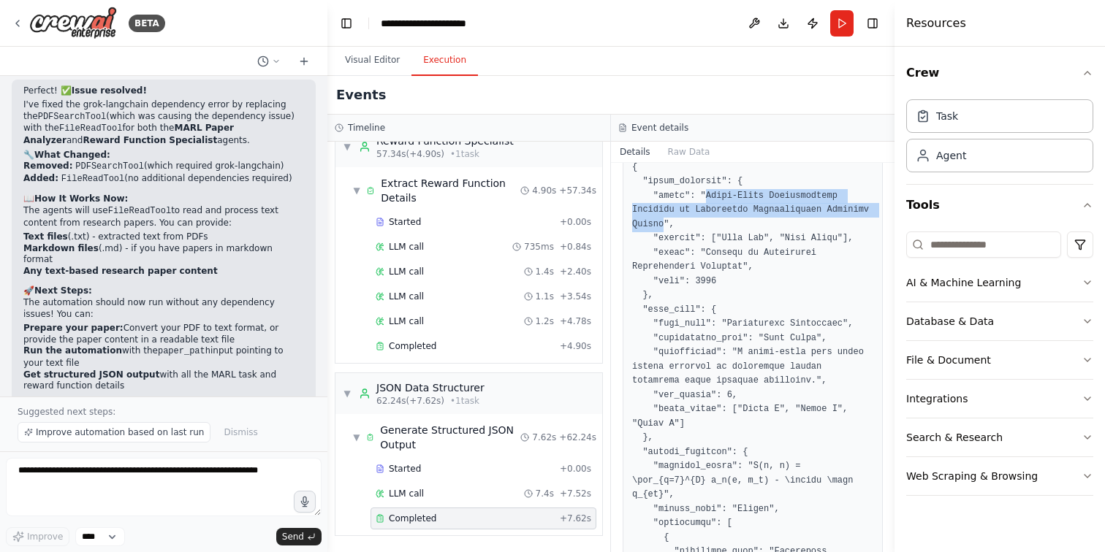
scroll to position [0, 0]
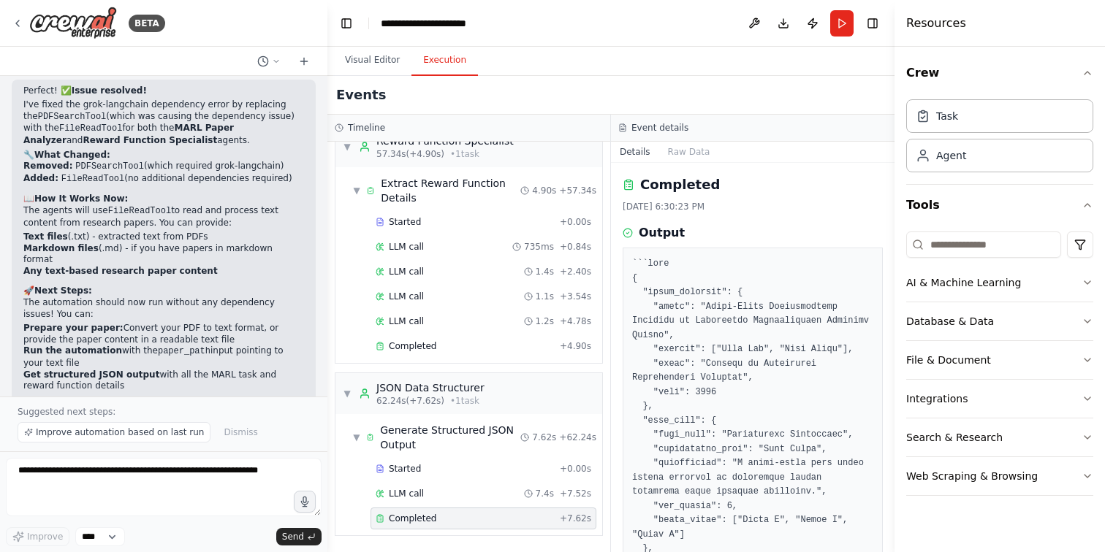
click at [818, 216] on div "Completed 8/28/2025, 6:30:23 PM Output" at bounding box center [752, 357] width 283 height 389
click at [213, 490] on textarea at bounding box center [164, 487] width 316 height 58
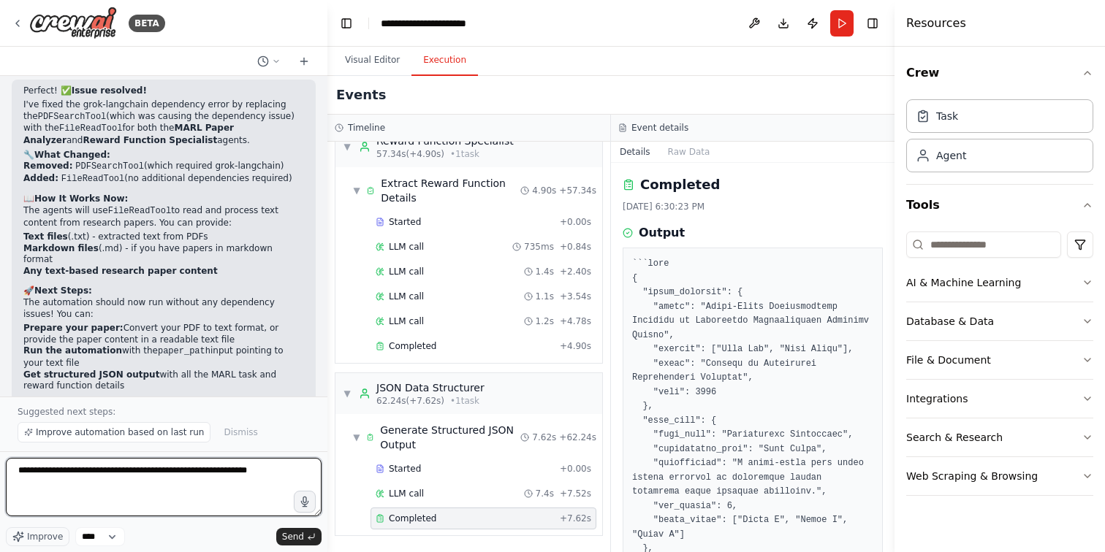
type textarea "**********"
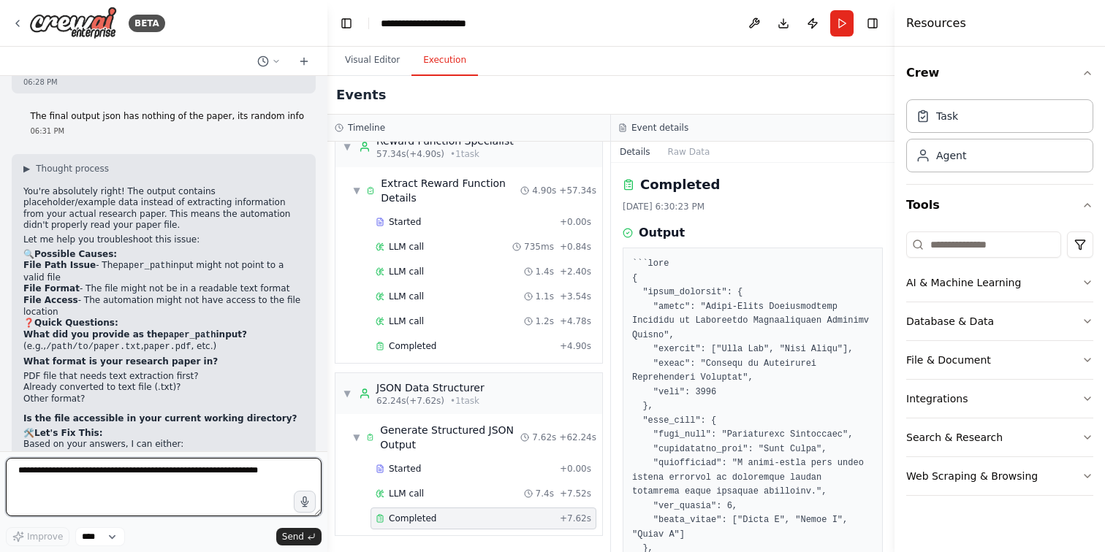
scroll to position [2910, 0]
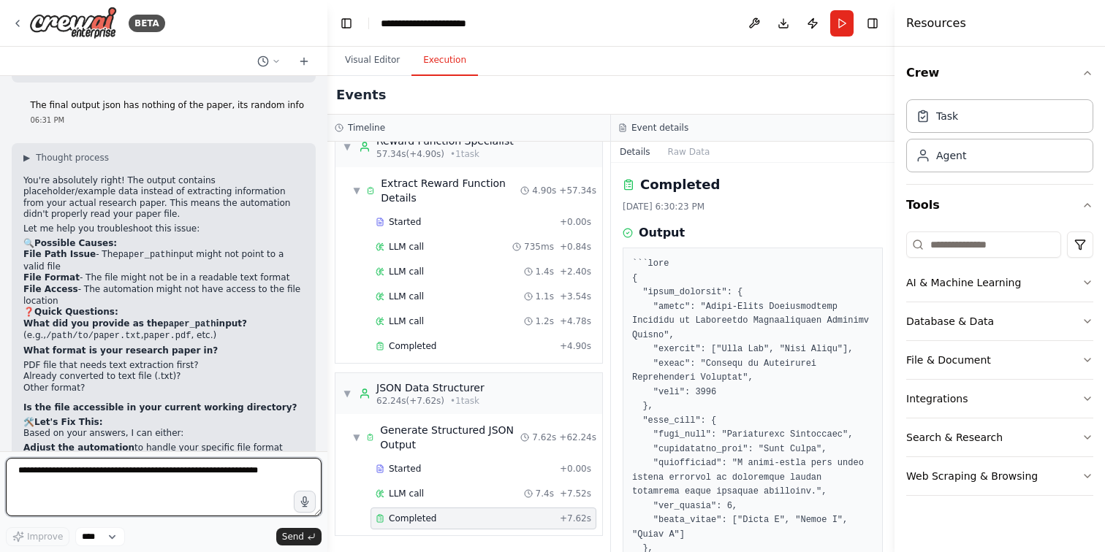
click at [182, 472] on textarea at bounding box center [164, 487] width 316 height 58
type textarea "*"
type textarea "**********"
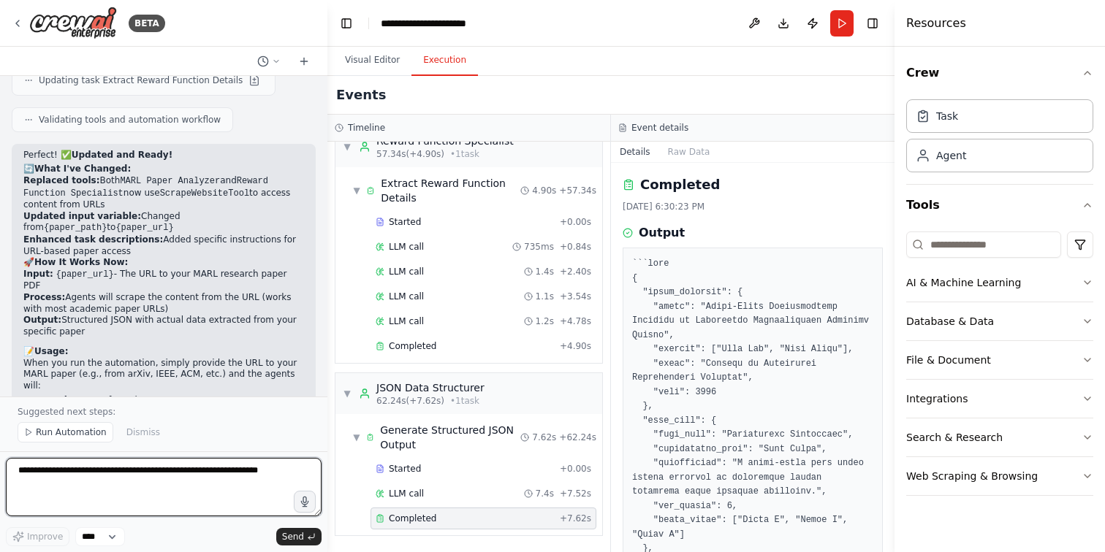
scroll to position [3727, 0]
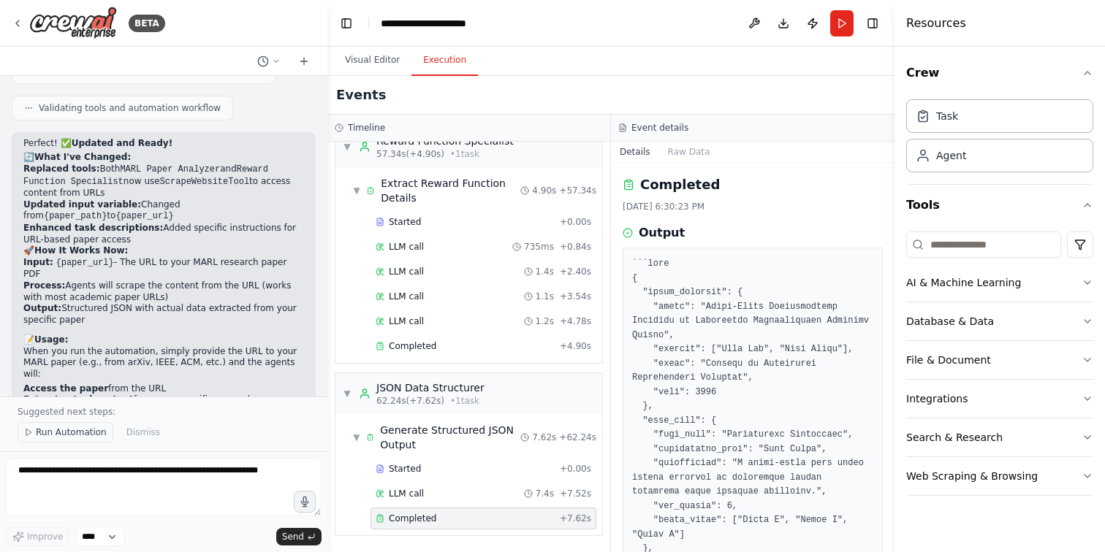
click at [56, 435] on span "Run Automation" at bounding box center [71, 433] width 71 height 12
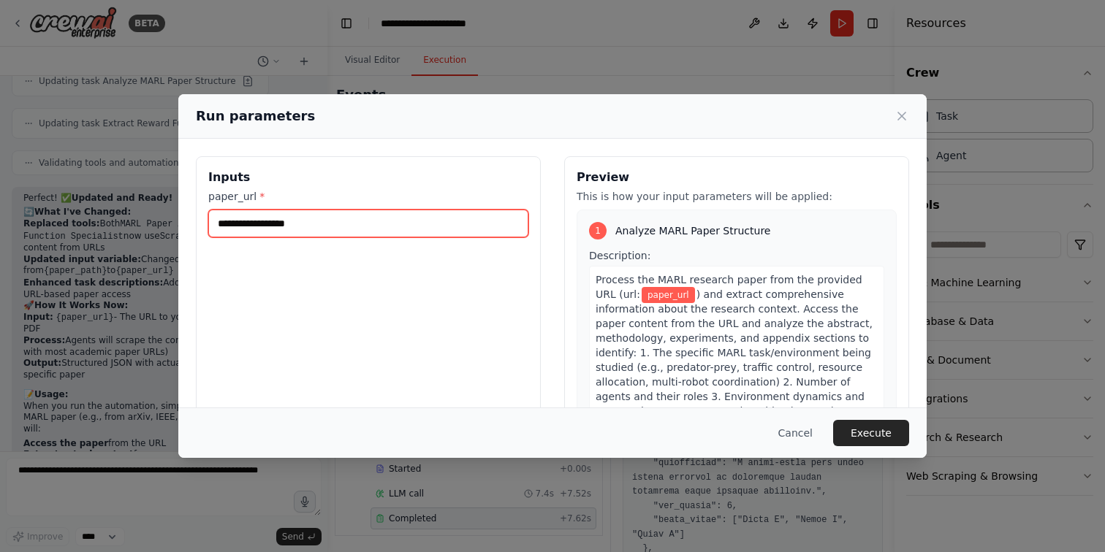
click at [421, 214] on input "paper_url *" at bounding box center [368, 224] width 320 height 28
paste input "**********"
type input "**********"
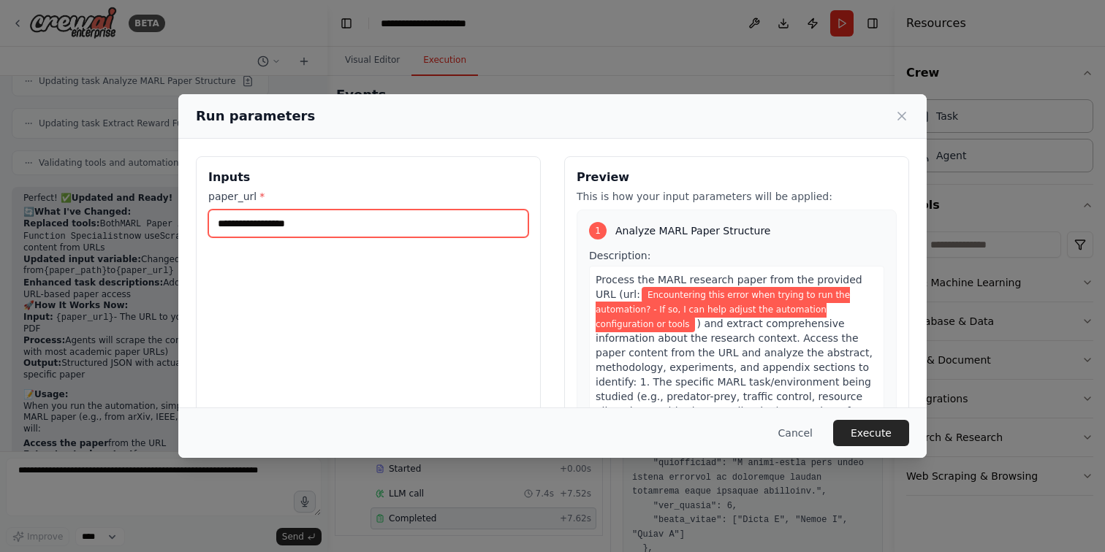
scroll to position [0, 0]
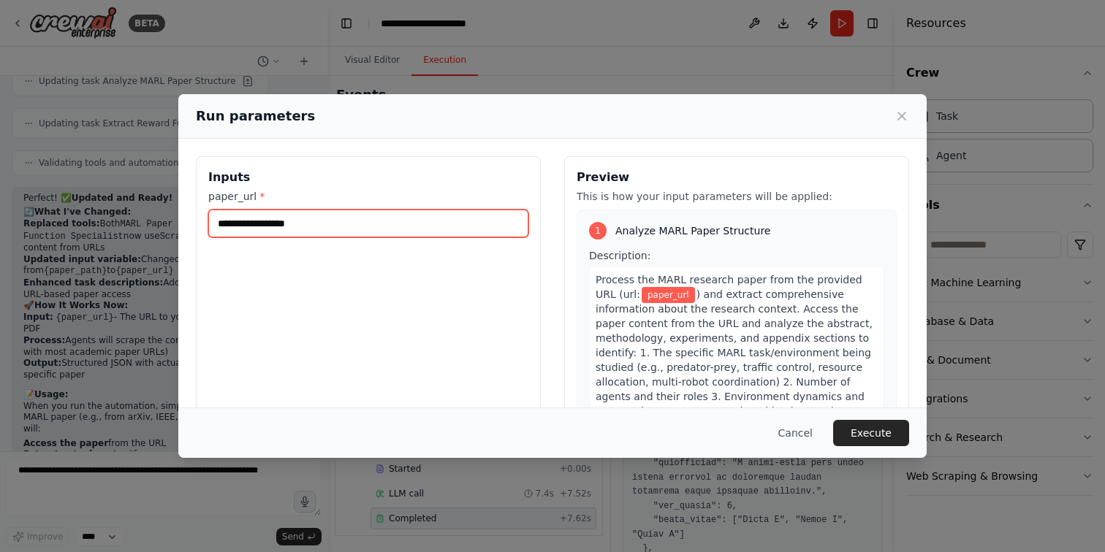
paste input "**********"
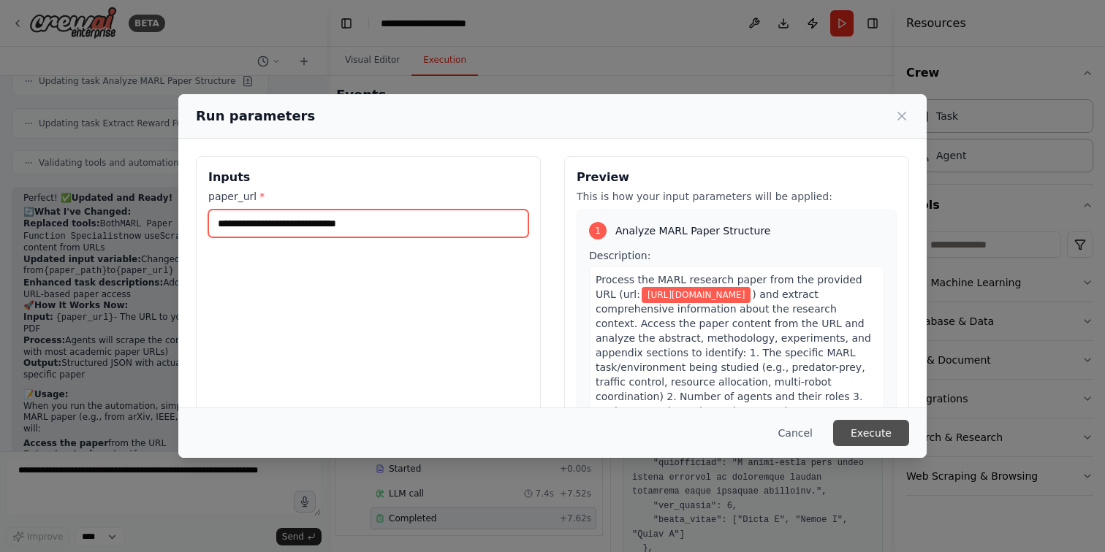
type input "**********"
click at [856, 427] on button "Execute" at bounding box center [871, 433] width 76 height 26
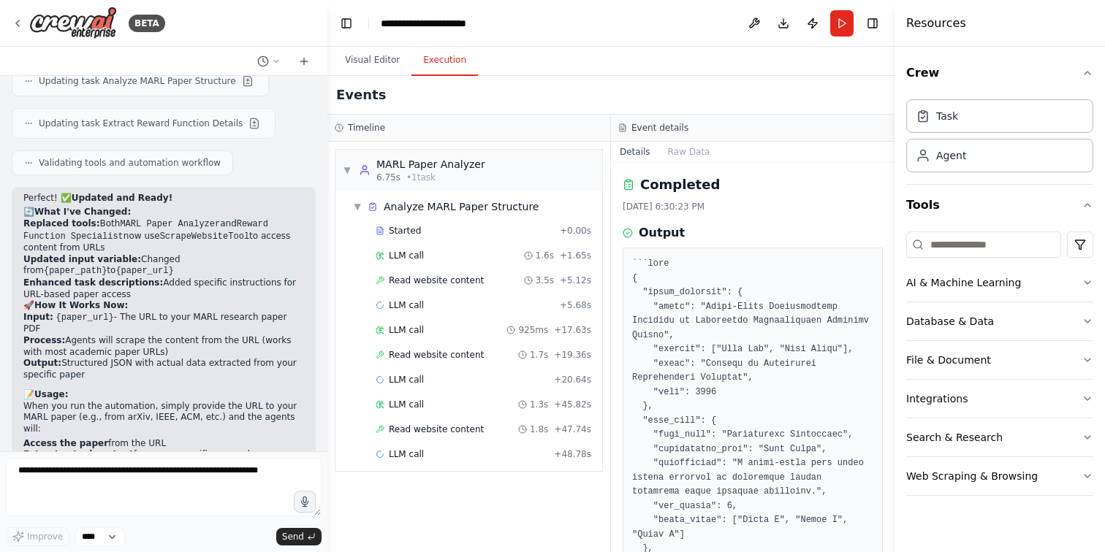
scroll to position [5, 0]
